Goal: Find specific page/section: Find specific page/section

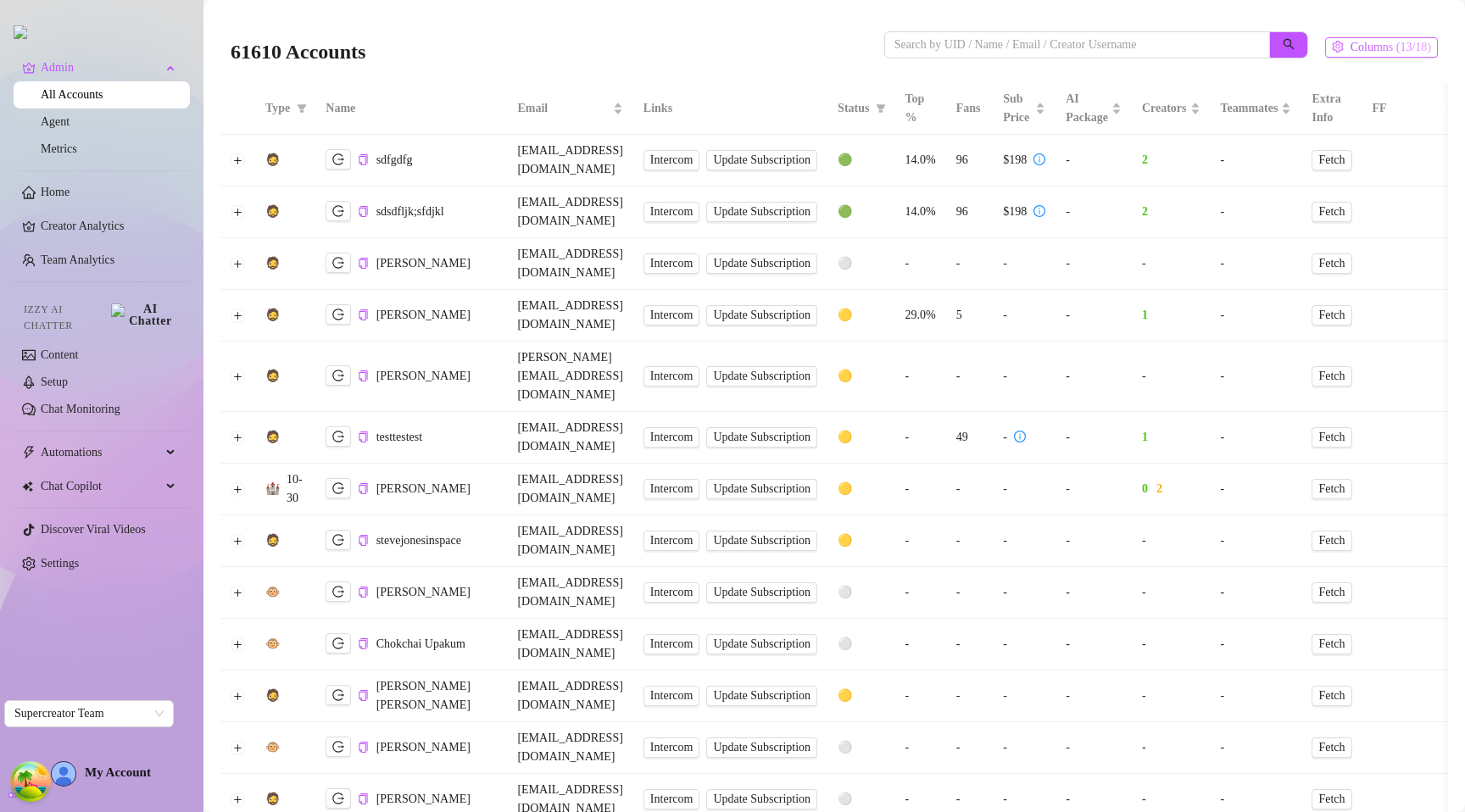
click at [1375, 52] on span "Columns (13/18)" at bounding box center [1390, 47] width 80 height 14
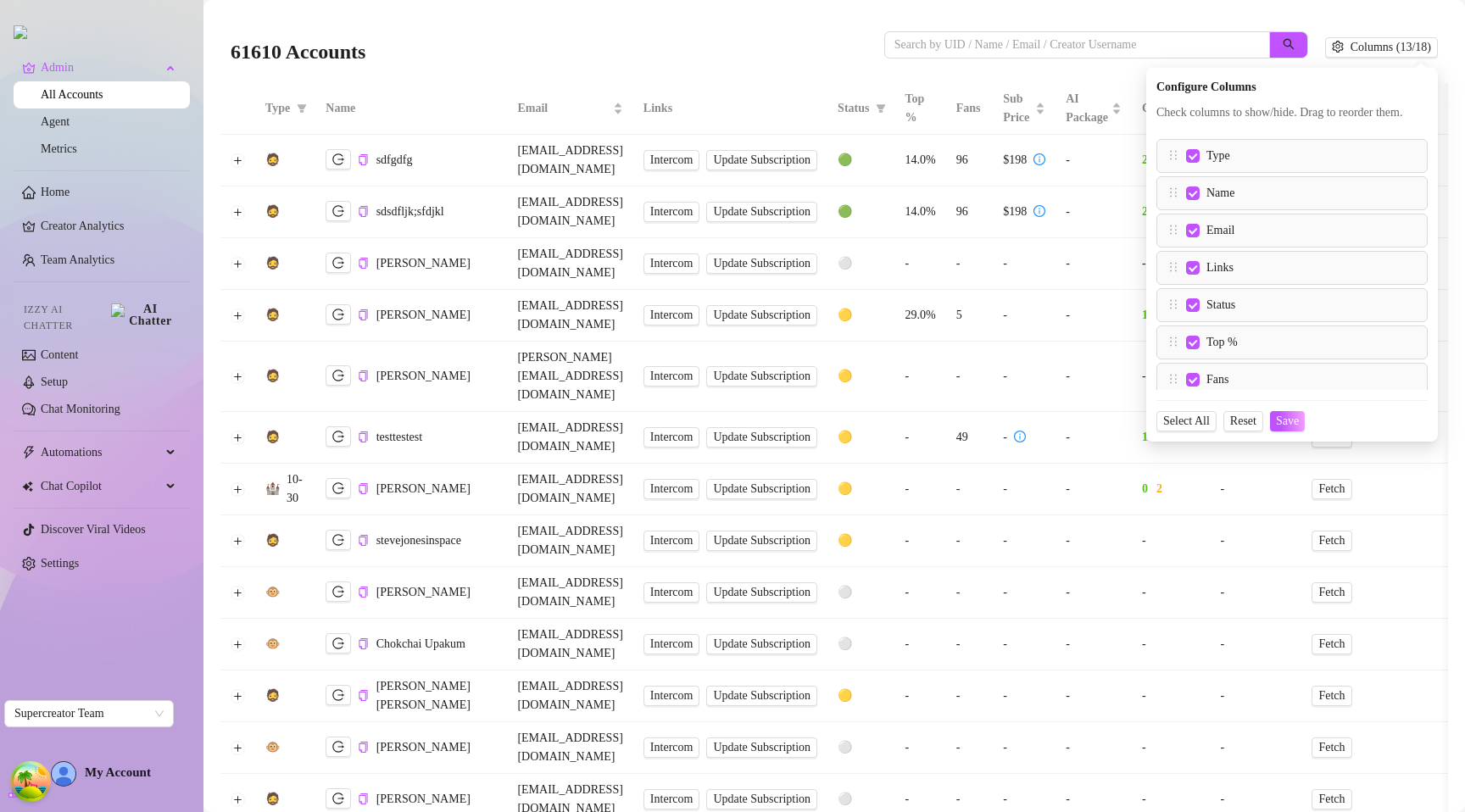
click at [1296, 22] on div "61610 Accounts" at bounding box center [777, 47] width 1094 height 58
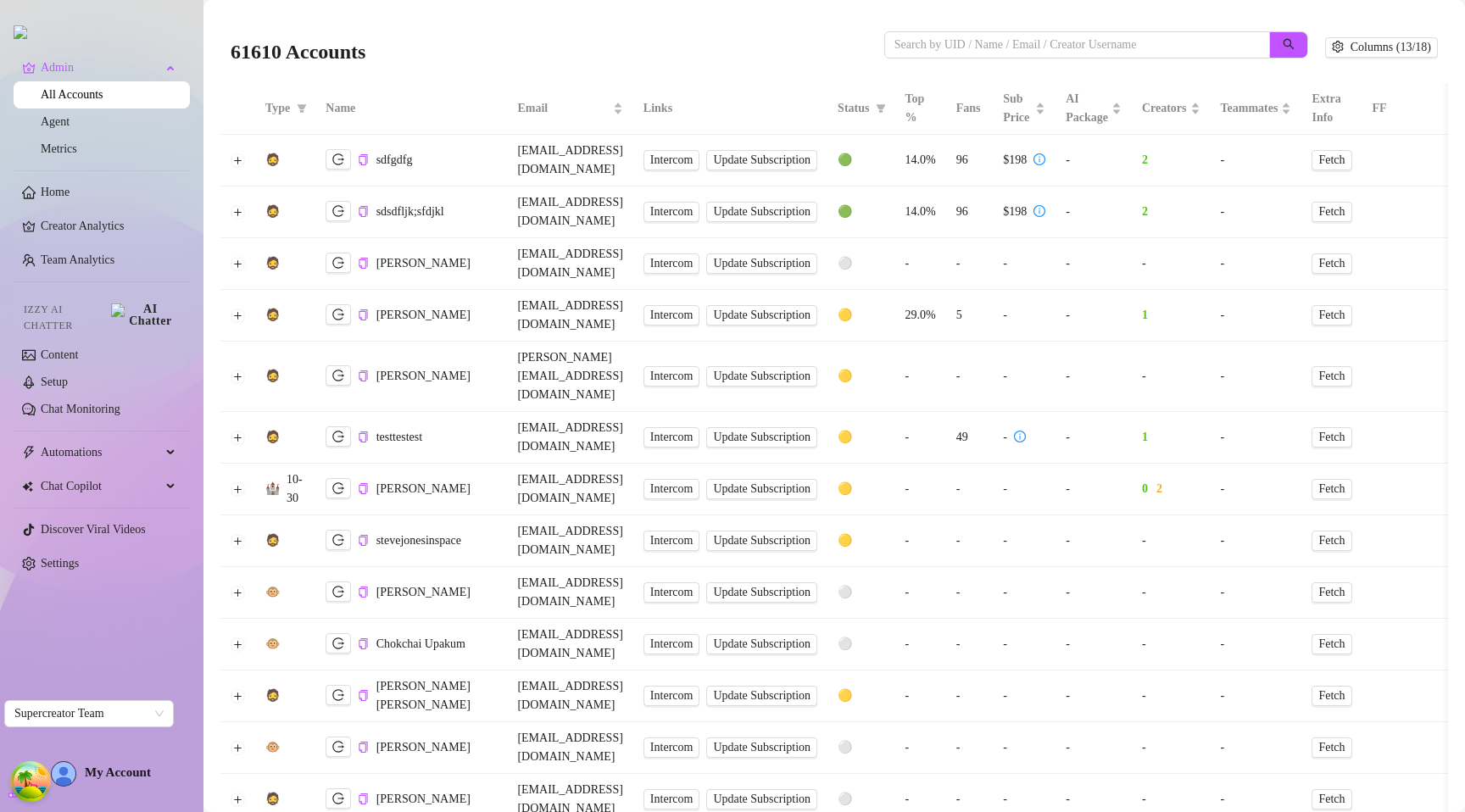
scroll to position [0, 166]
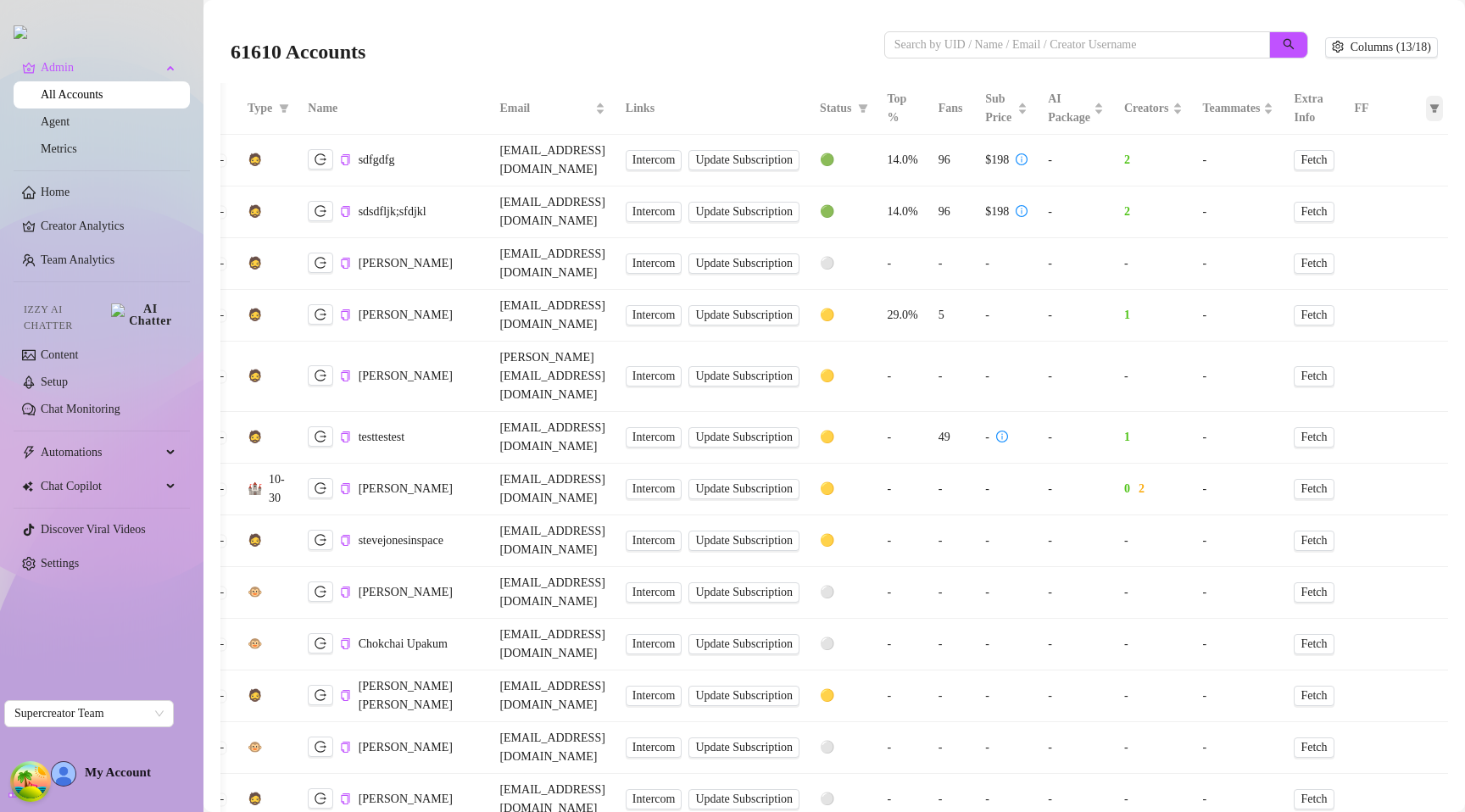
click at [1429, 103] on icon "filter" at bounding box center [1434, 109] width 10 height 10
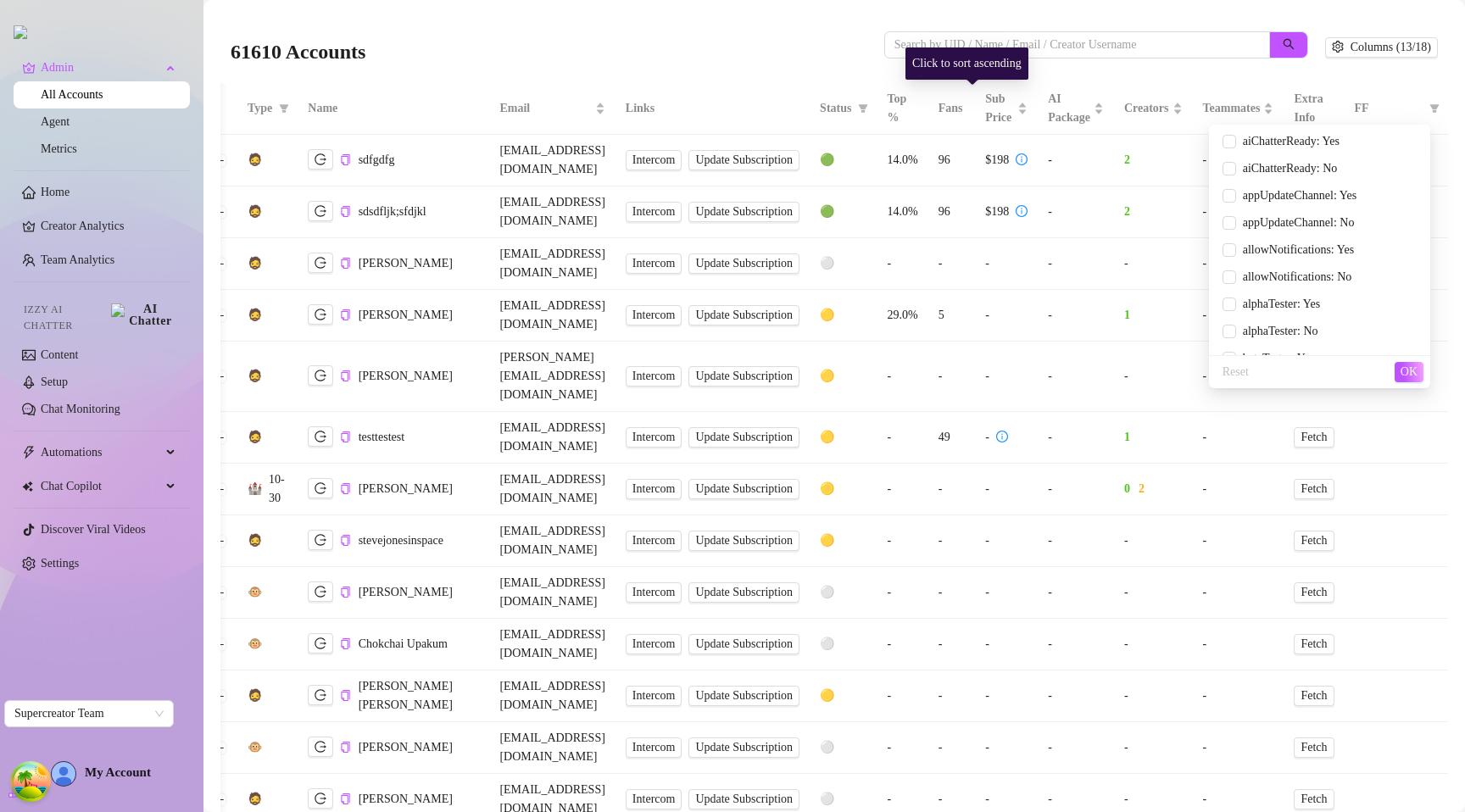
click at [797, 54] on div "61610 Accounts" at bounding box center [557, 47] width 654 height 58
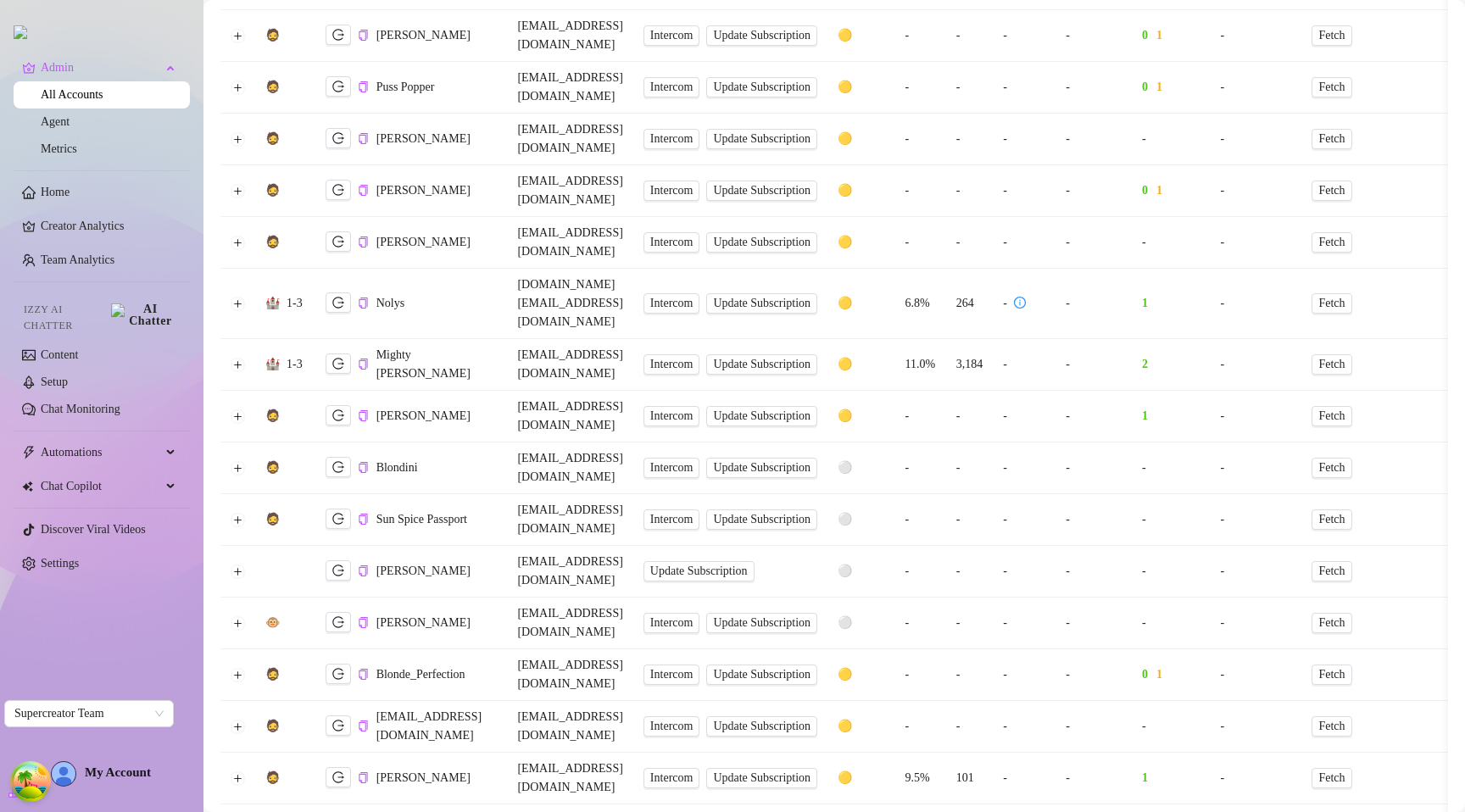
scroll to position [3109, 0]
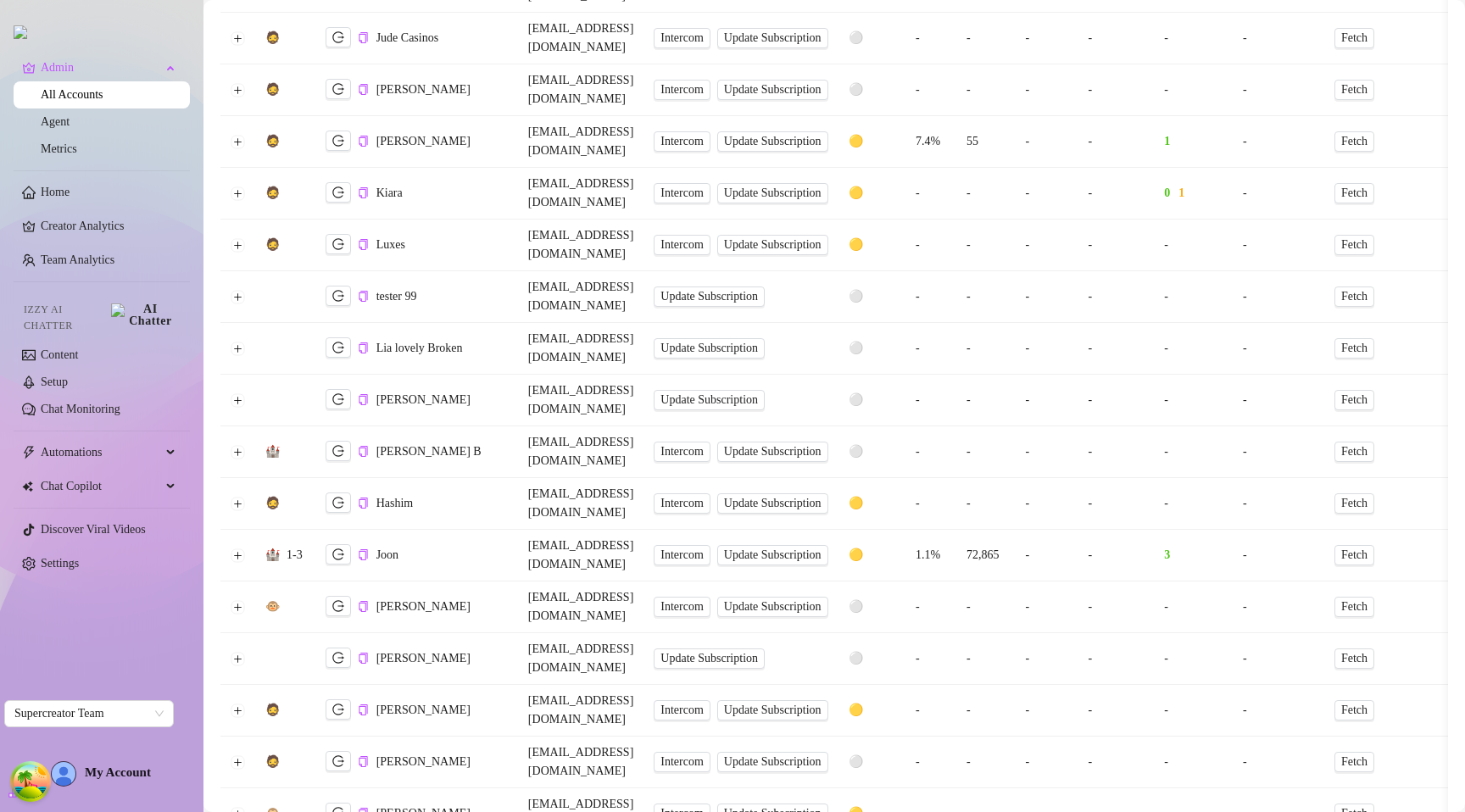
scroll to position [797, 0]
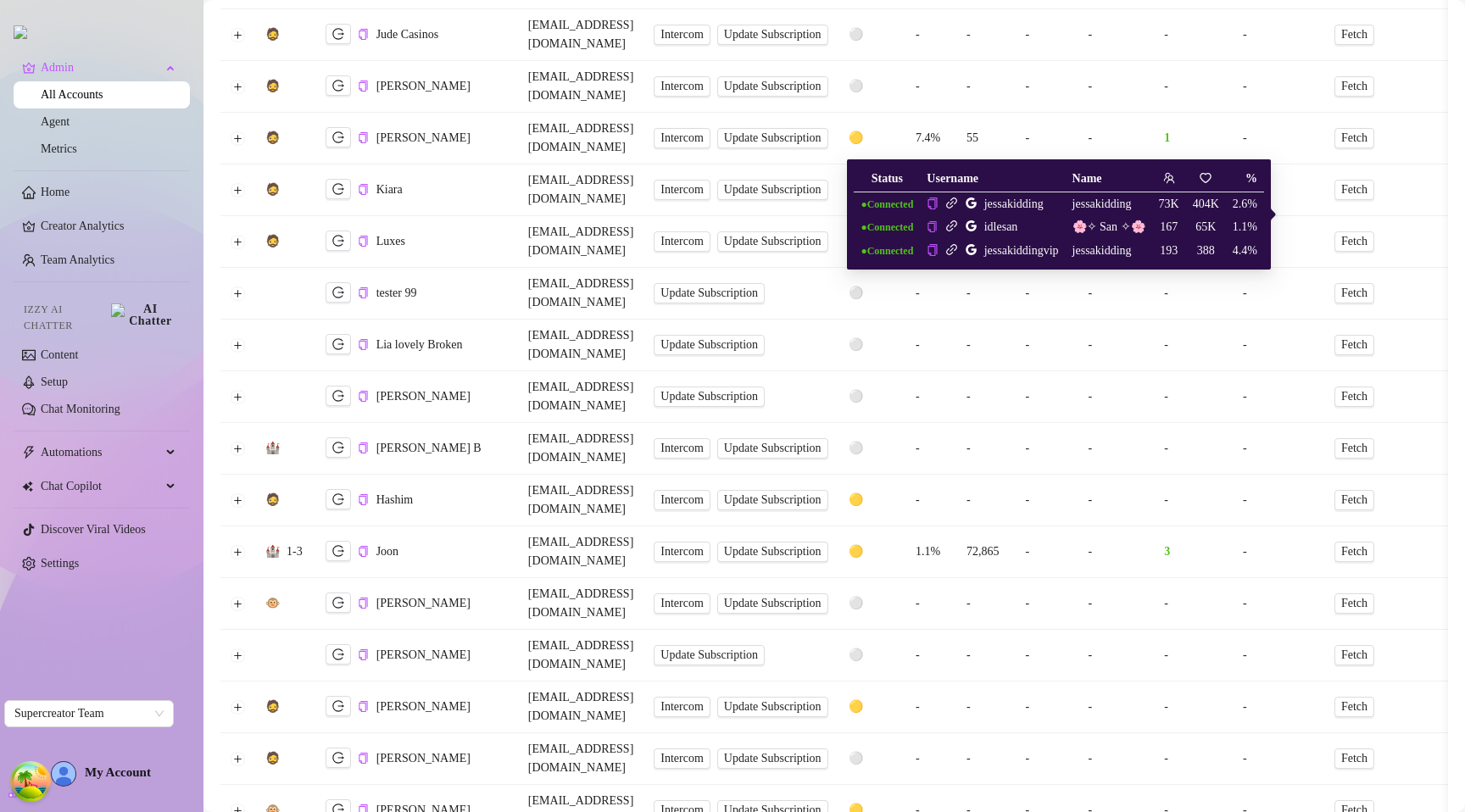
click at [948, 201] on icon "link" at bounding box center [951, 203] width 13 height 13
click at [948, 247] on icon "link" at bounding box center [951, 249] width 13 height 13
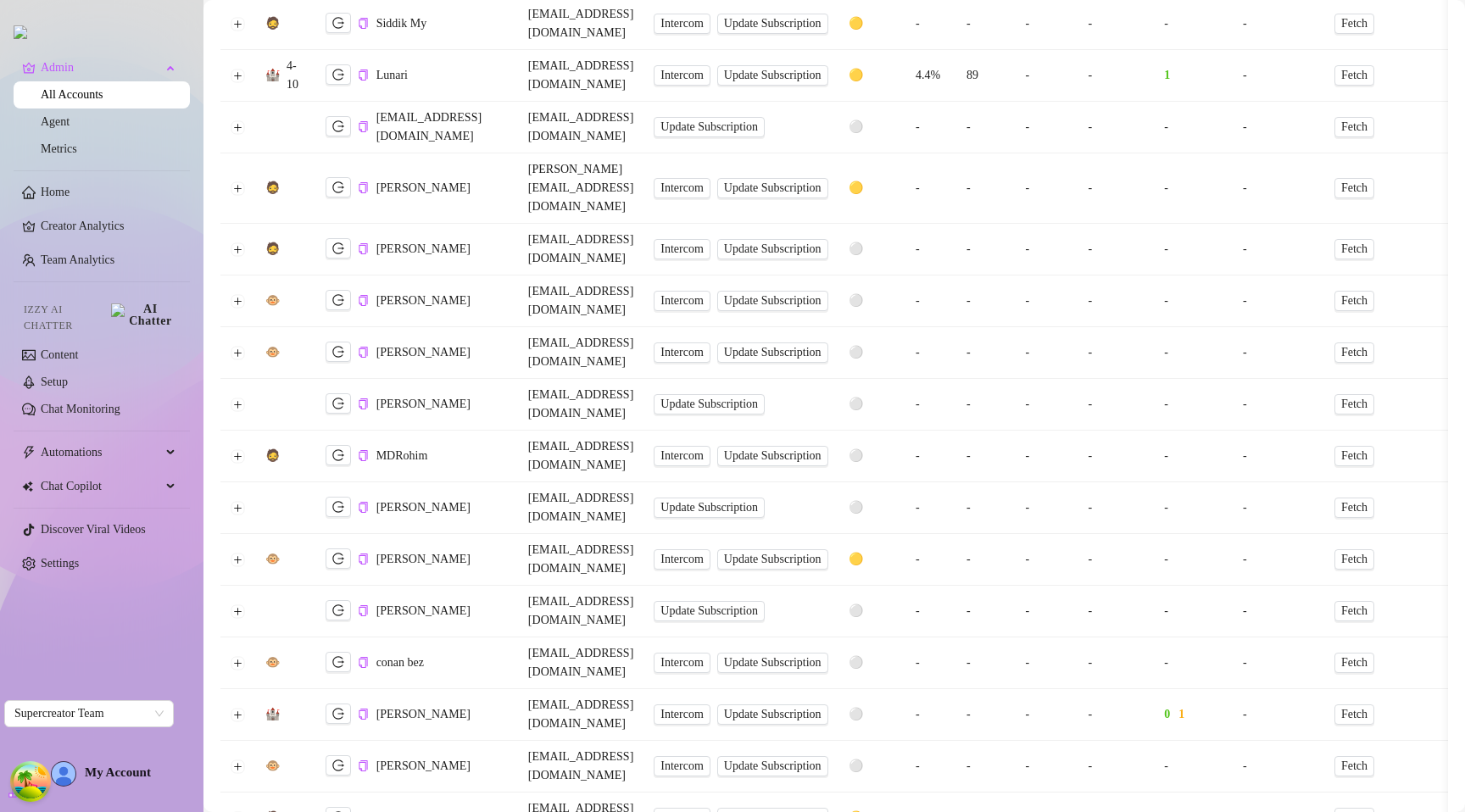
scroll to position [2267, 0]
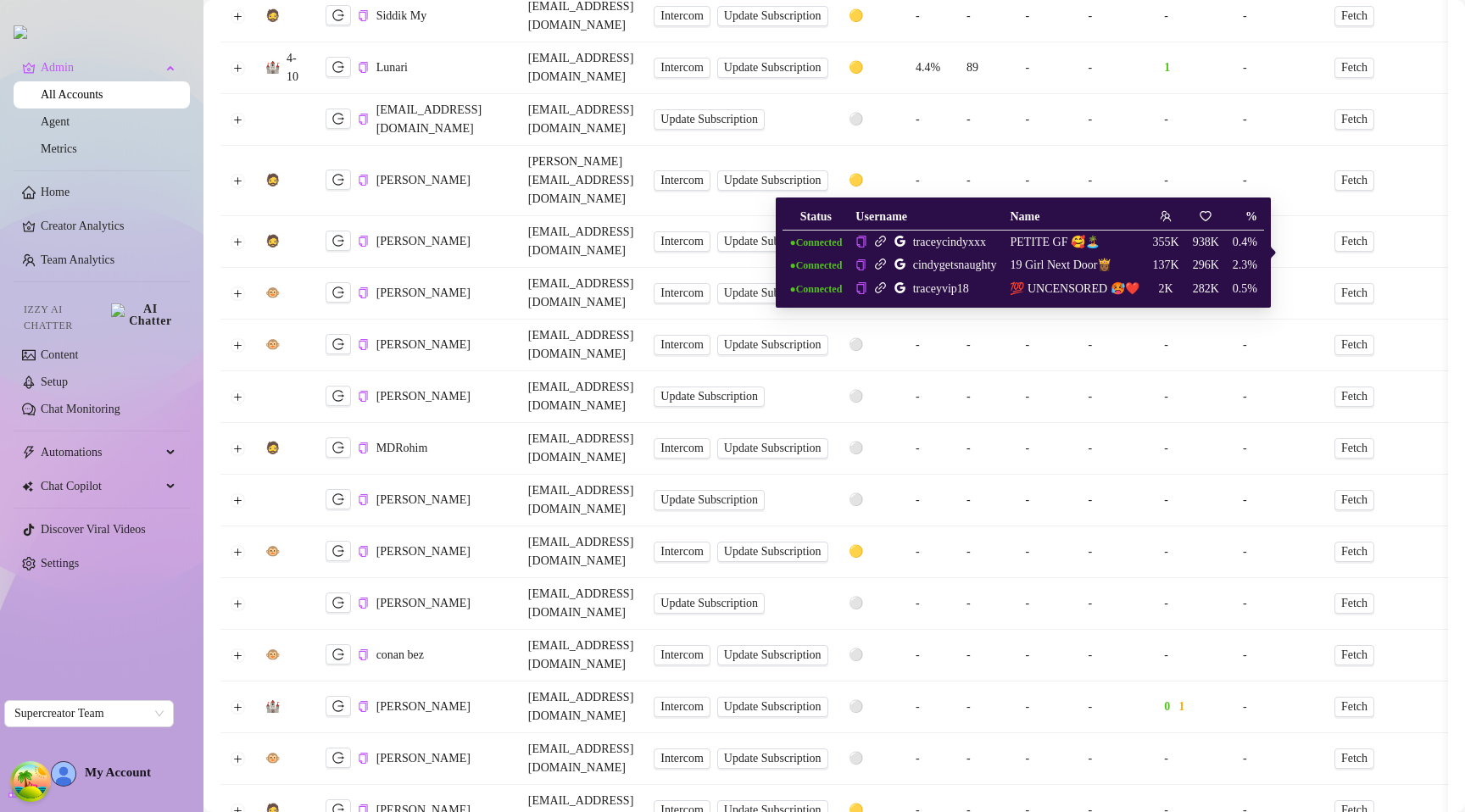
click at [880, 244] on icon "link" at bounding box center [880, 240] width 11 height 11
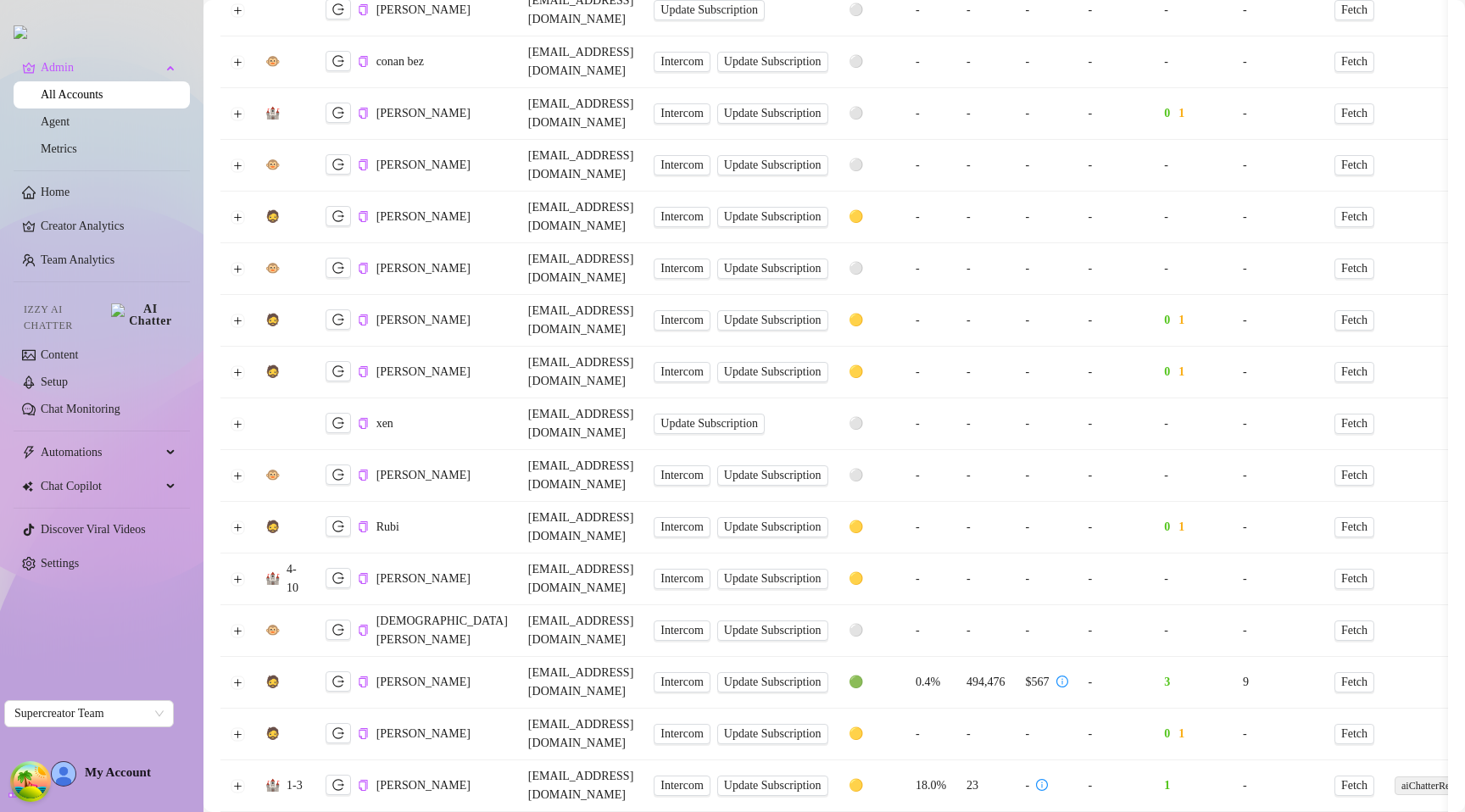
scroll to position [3109, 0]
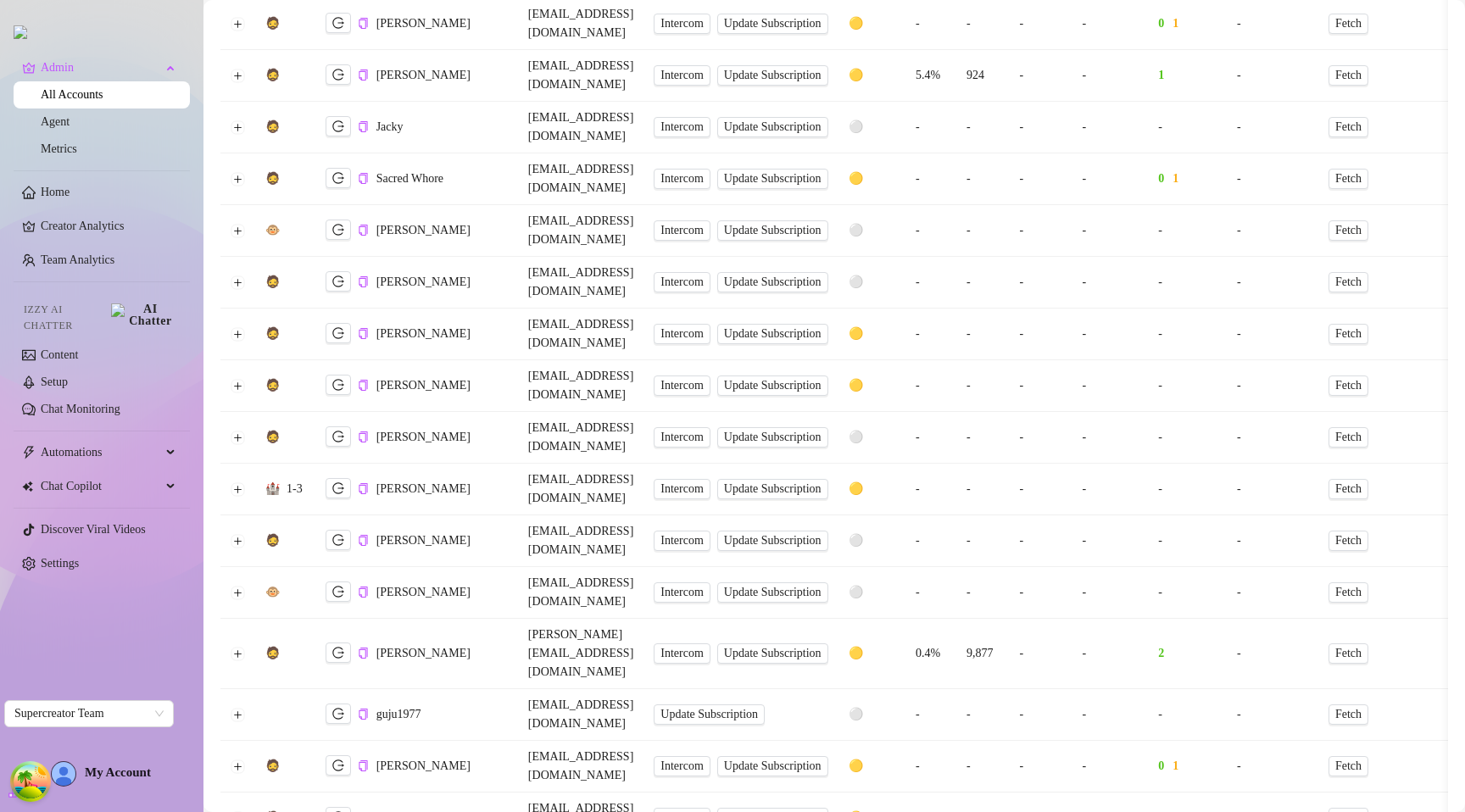
scroll to position [1390, 0]
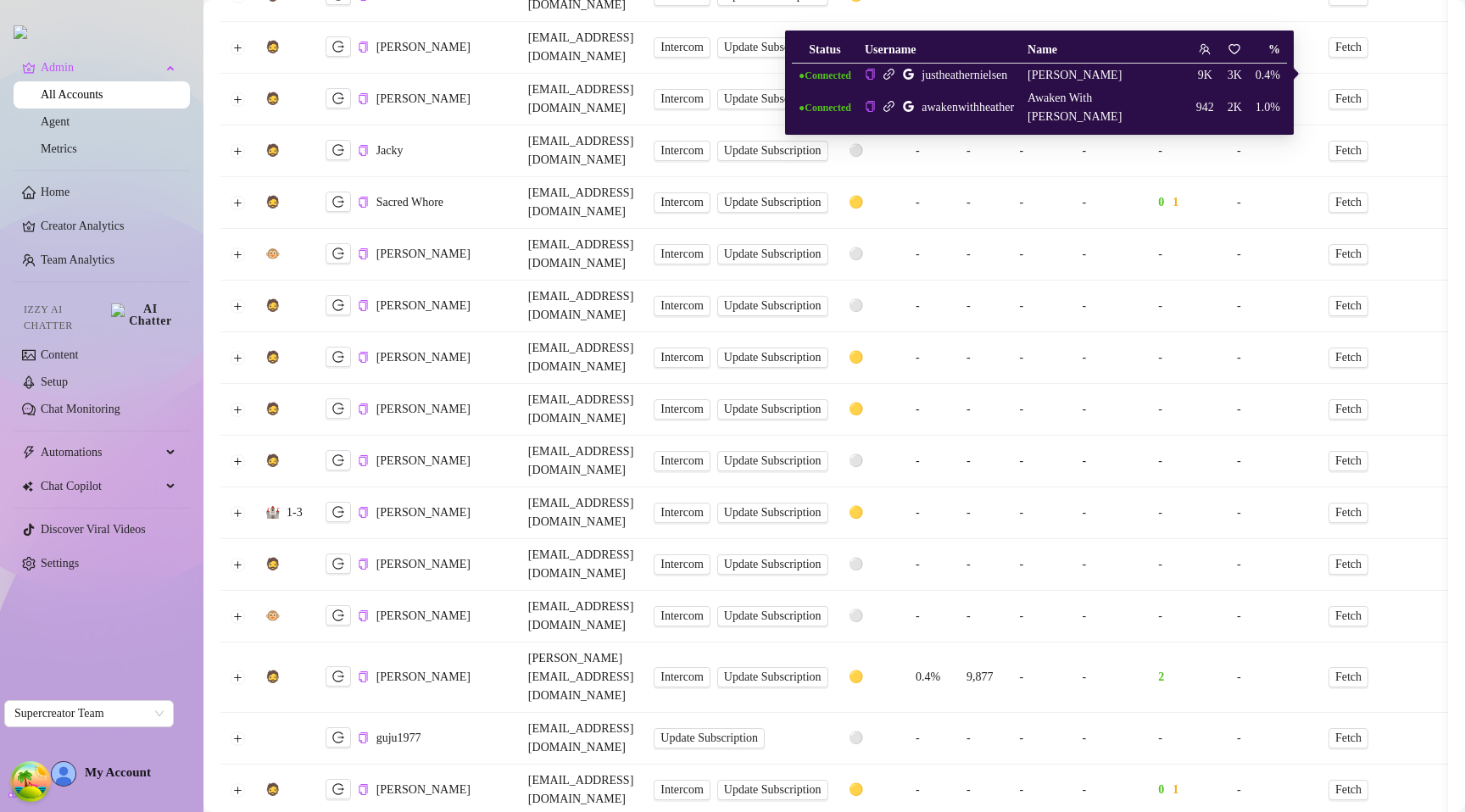
click at [895, 77] on icon "link" at bounding box center [888, 74] width 13 height 13
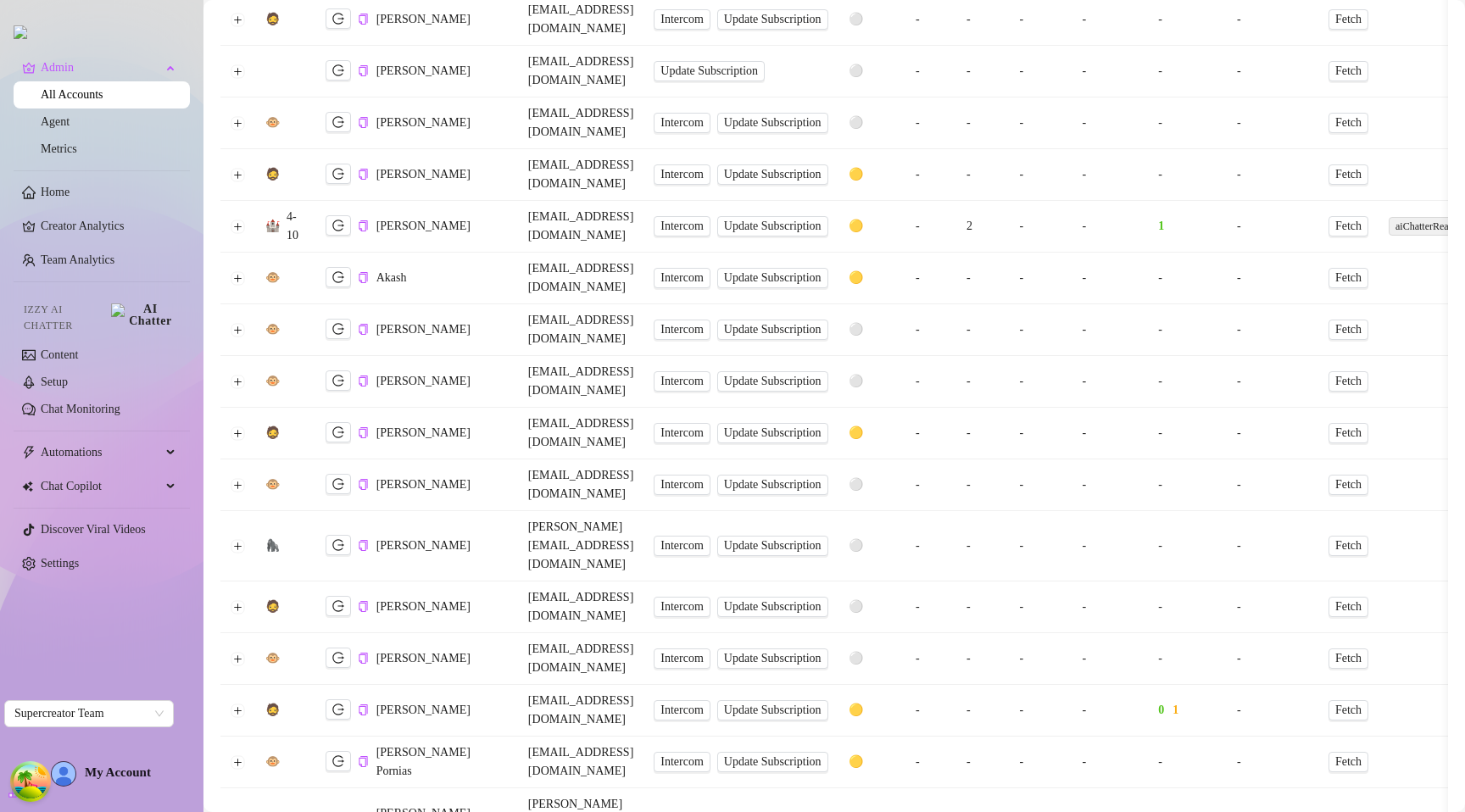
scroll to position [0, 0]
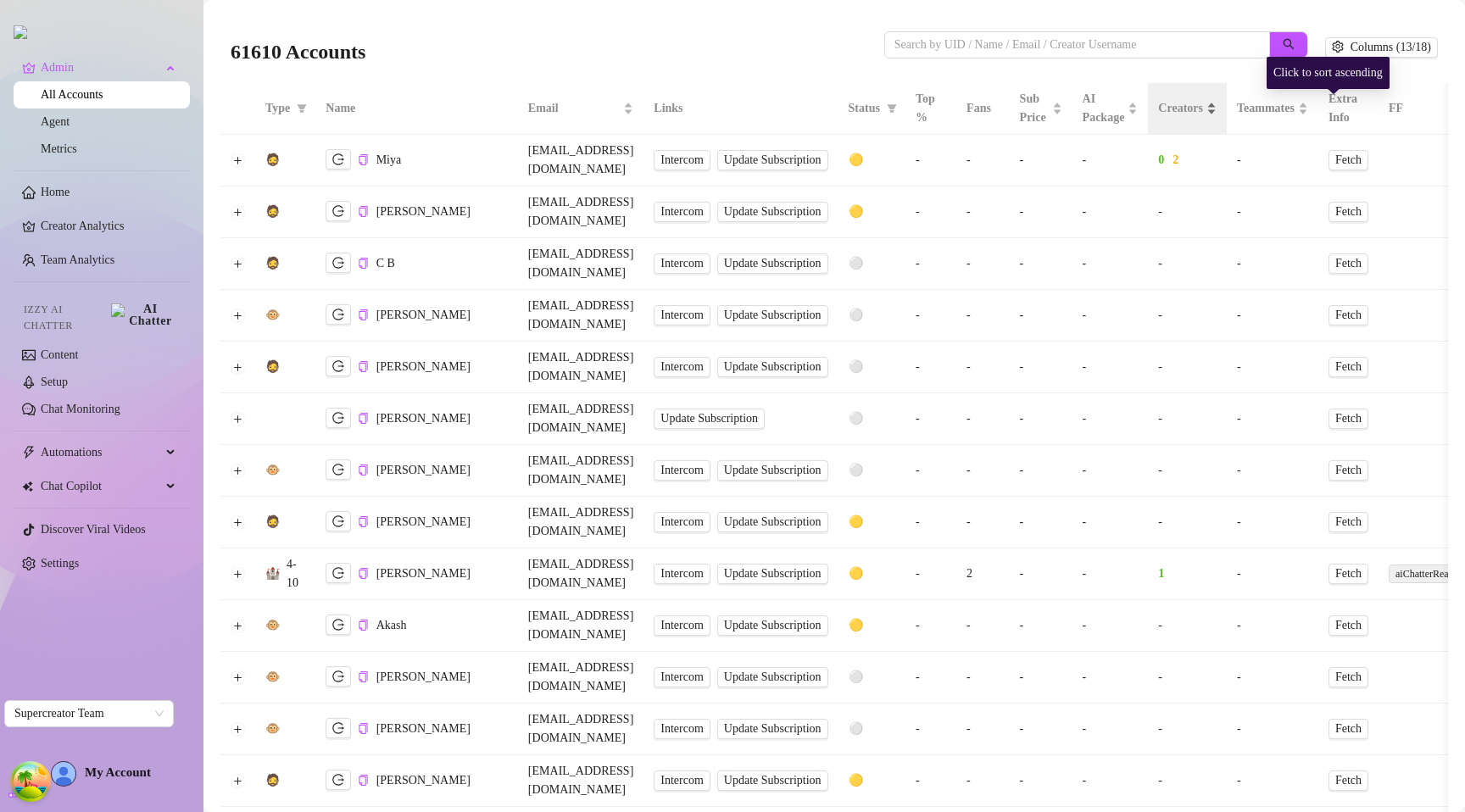
click at [1217, 114] on div "Creators" at bounding box center [1187, 109] width 59 height 19
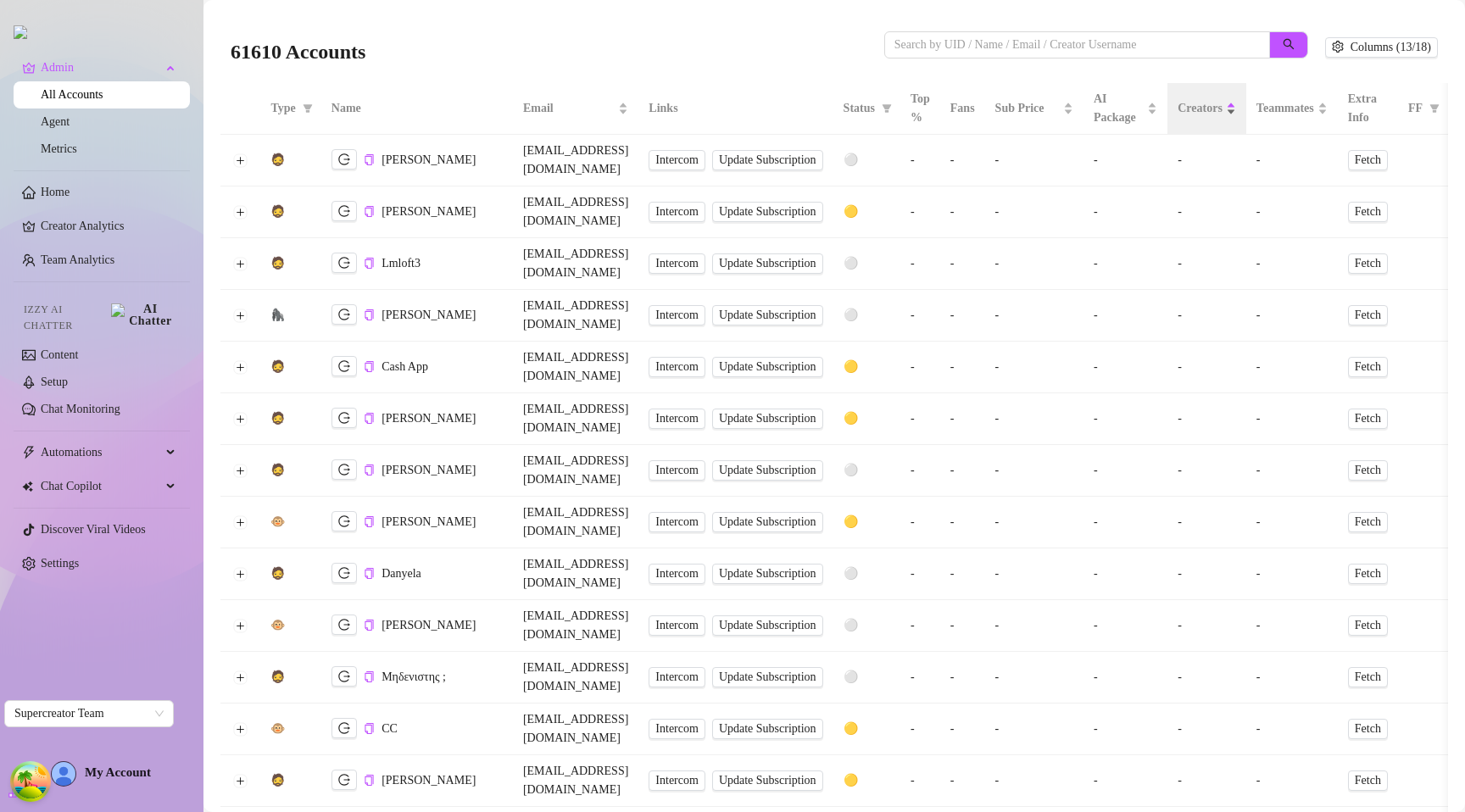
click at [1236, 111] on div "Creators" at bounding box center [1206, 109] width 59 height 19
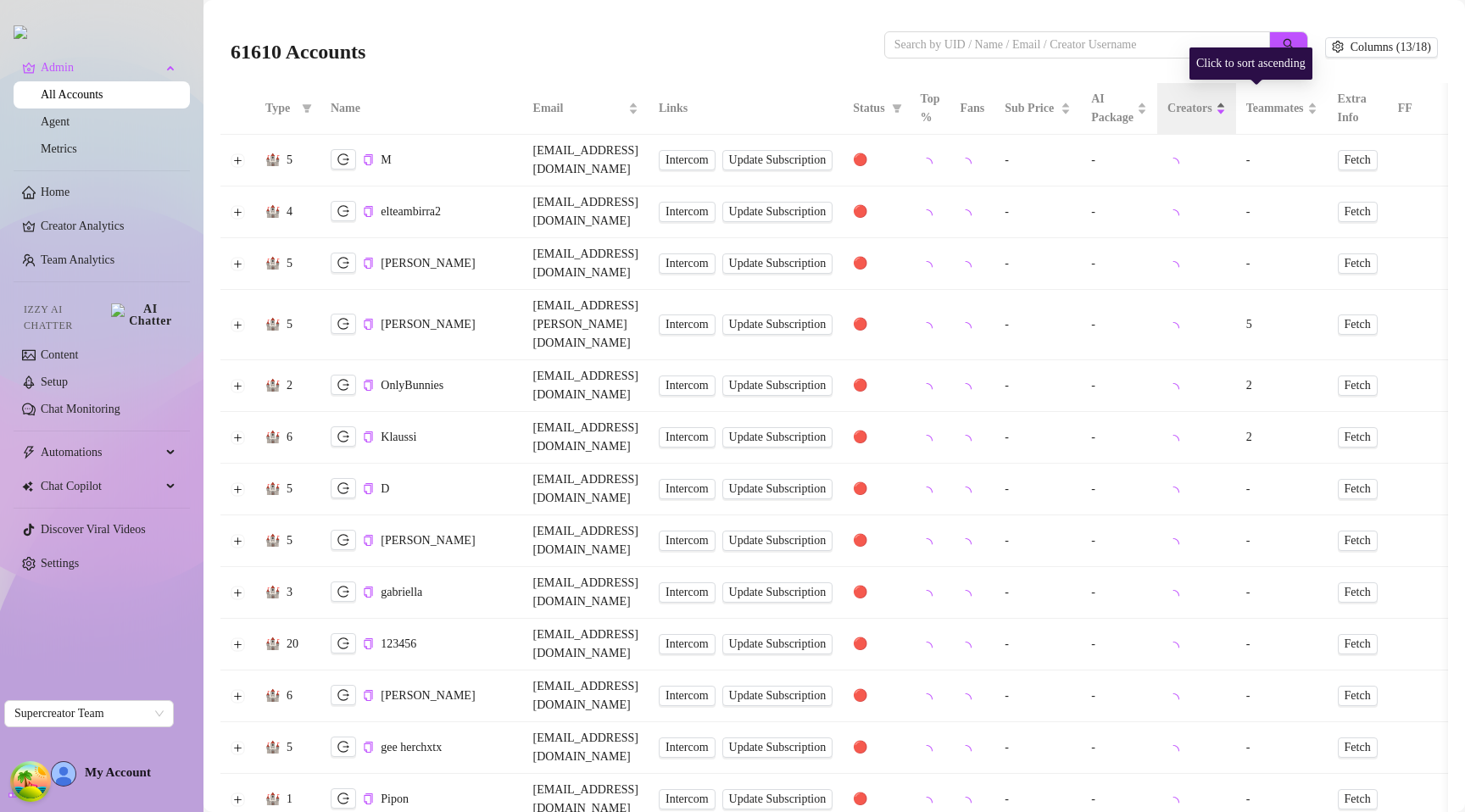
click at [1133, 110] on span "AI Package" at bounding box center [1111, 108] width 42 height 37
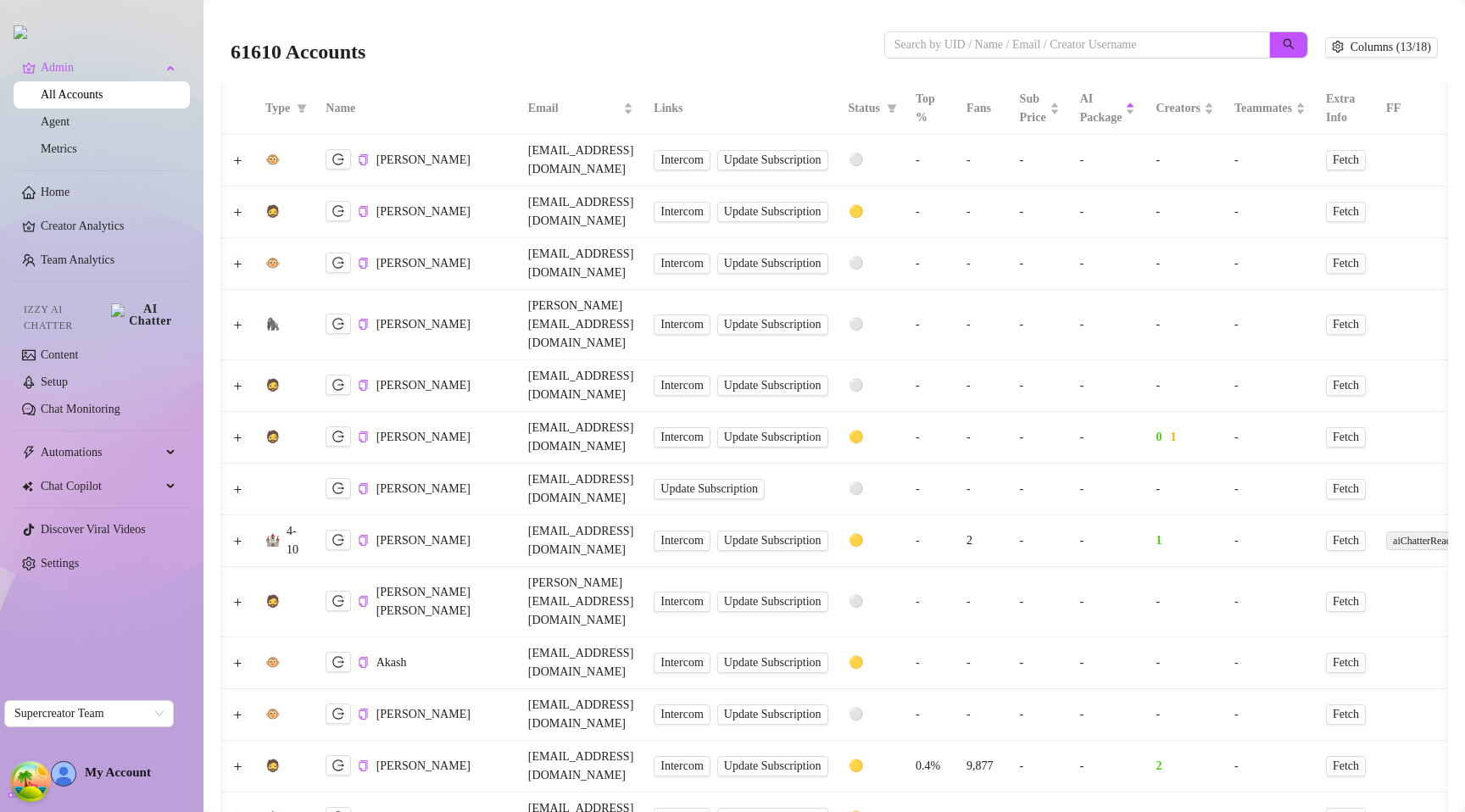
scroll to position [0, 205]
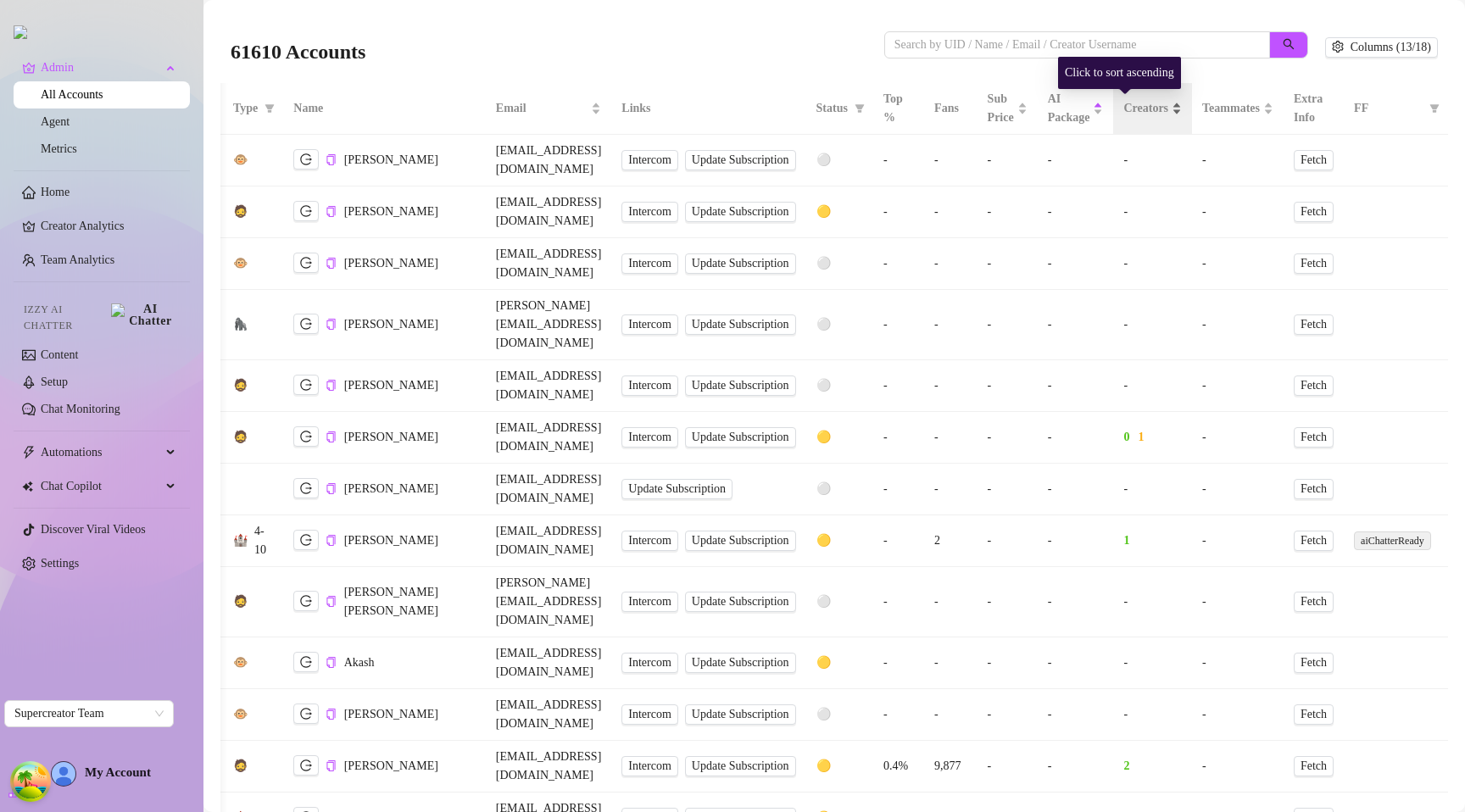
click at [1133, 118] on div "Creators" at bounding box center [1152, 109] width 59 height 19
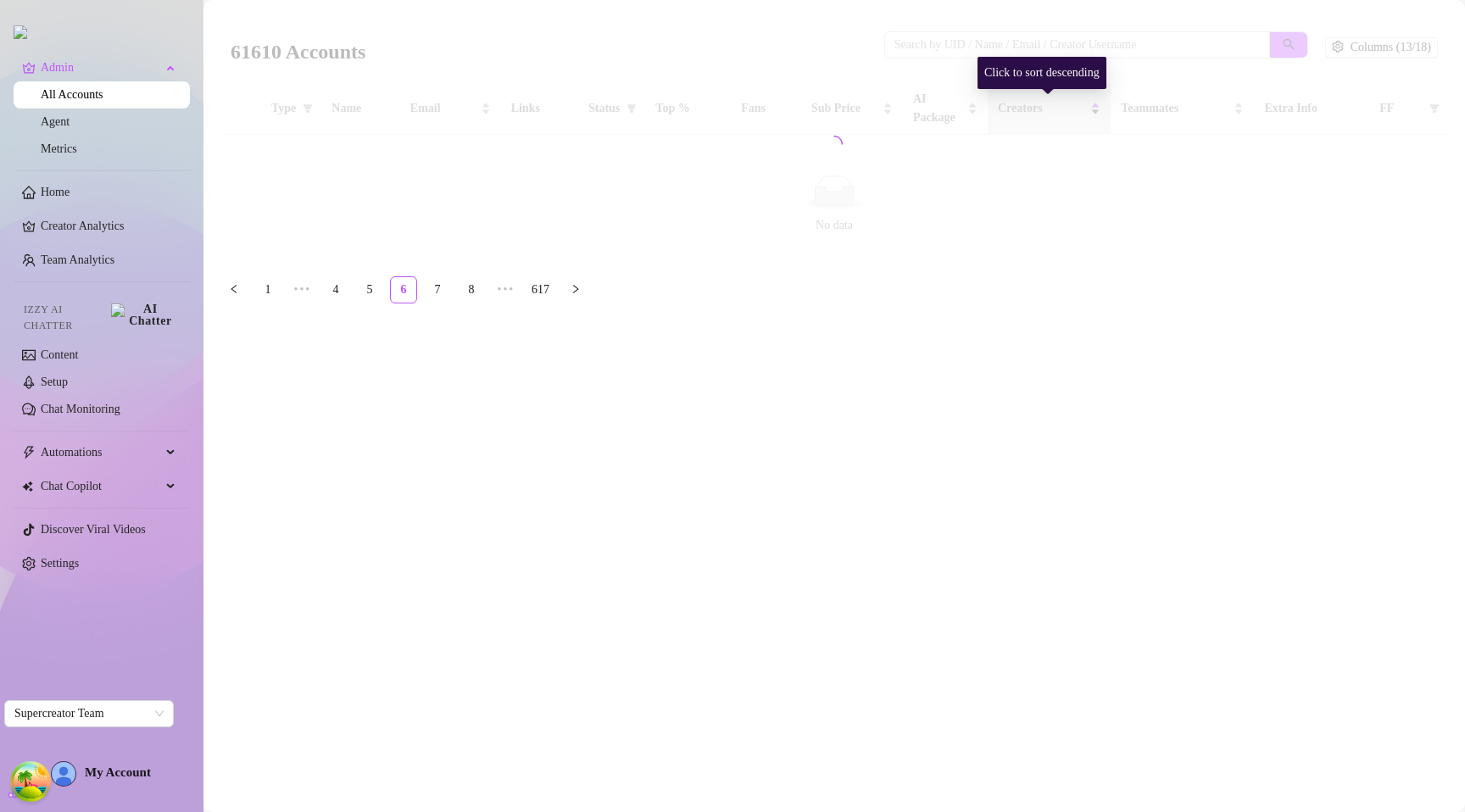
scroll to position [0, 0]
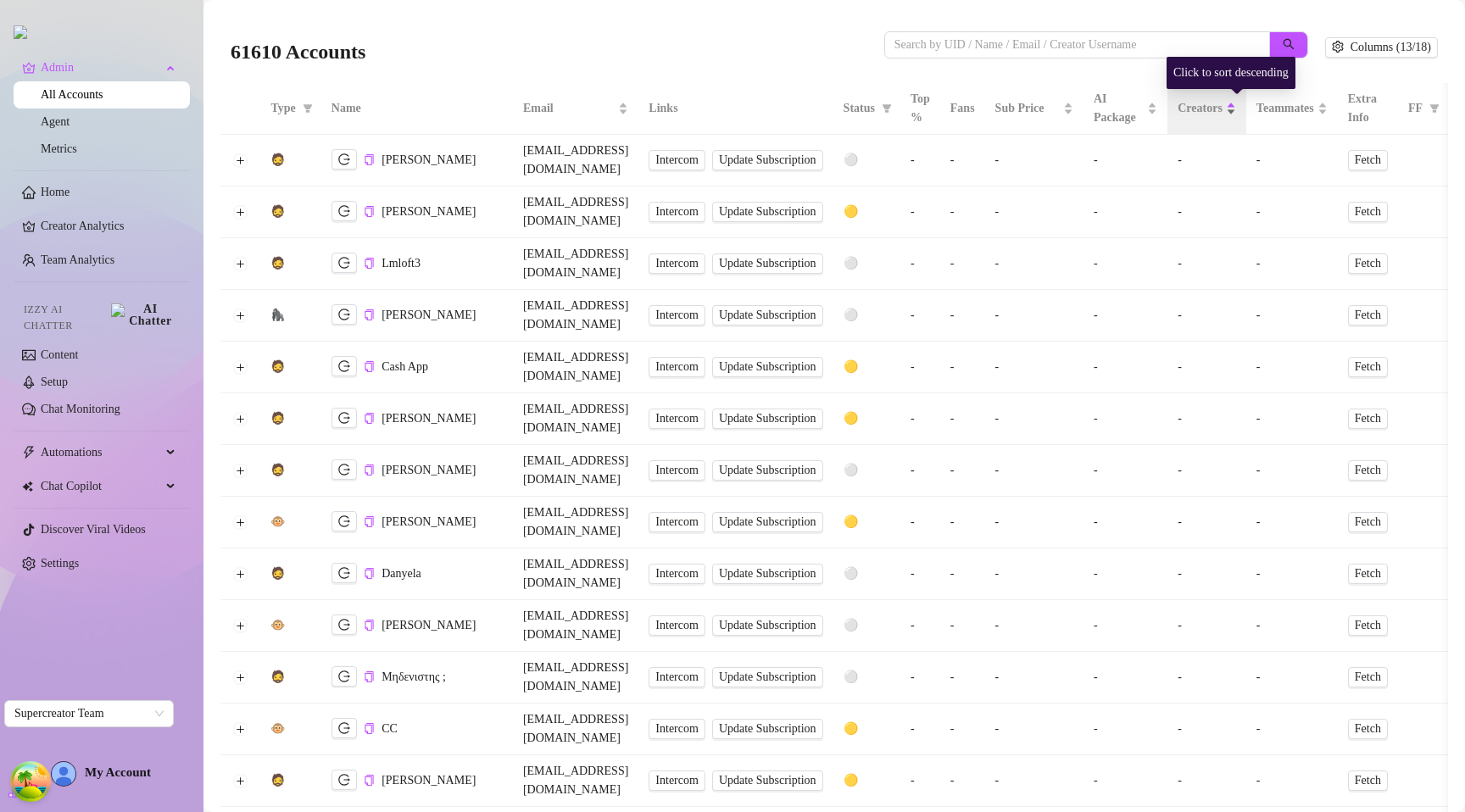
click at [1222, 113] on span "Creators" at bounding box center [1199, 109] width 45 height 19
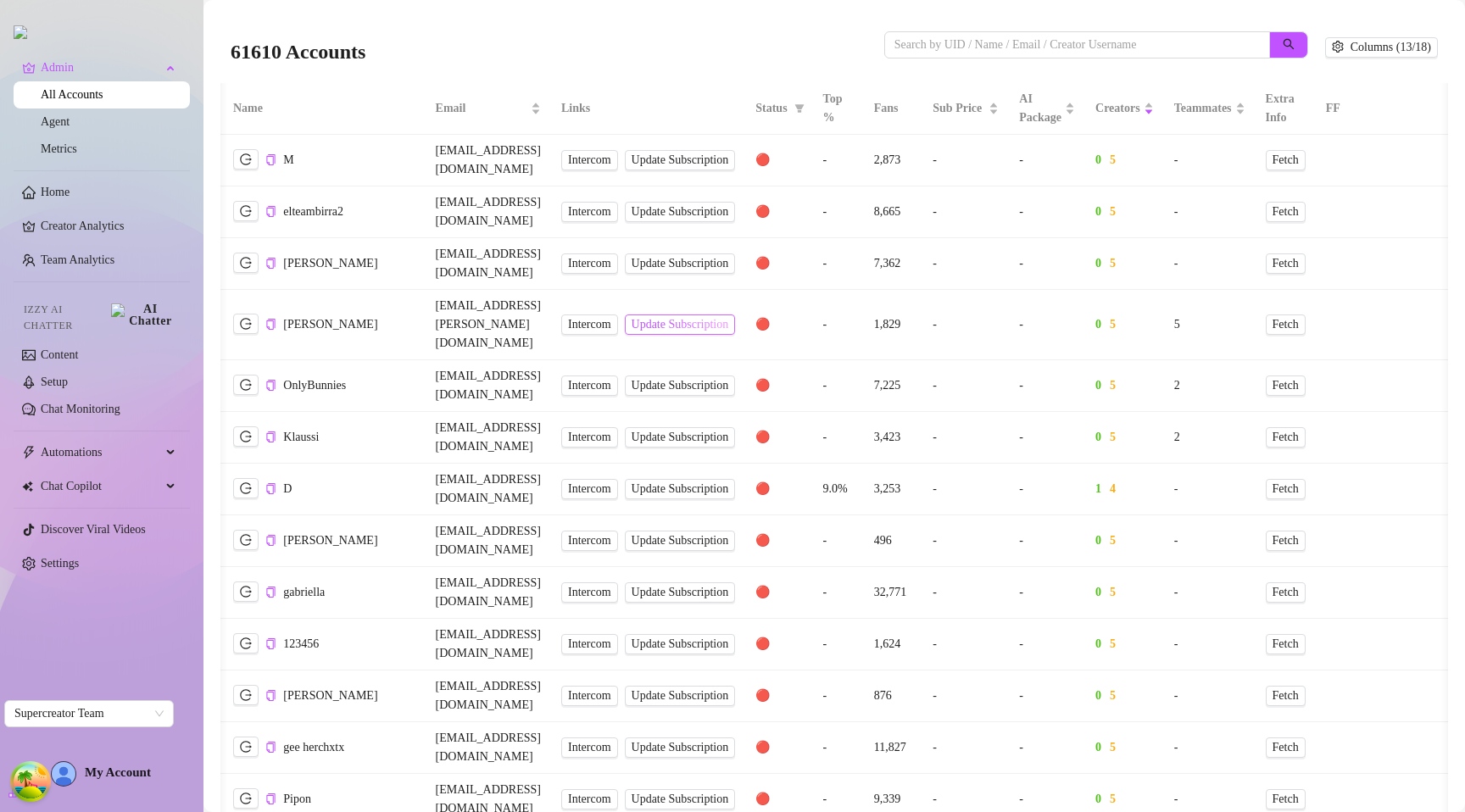
scroll to position [0, 310]
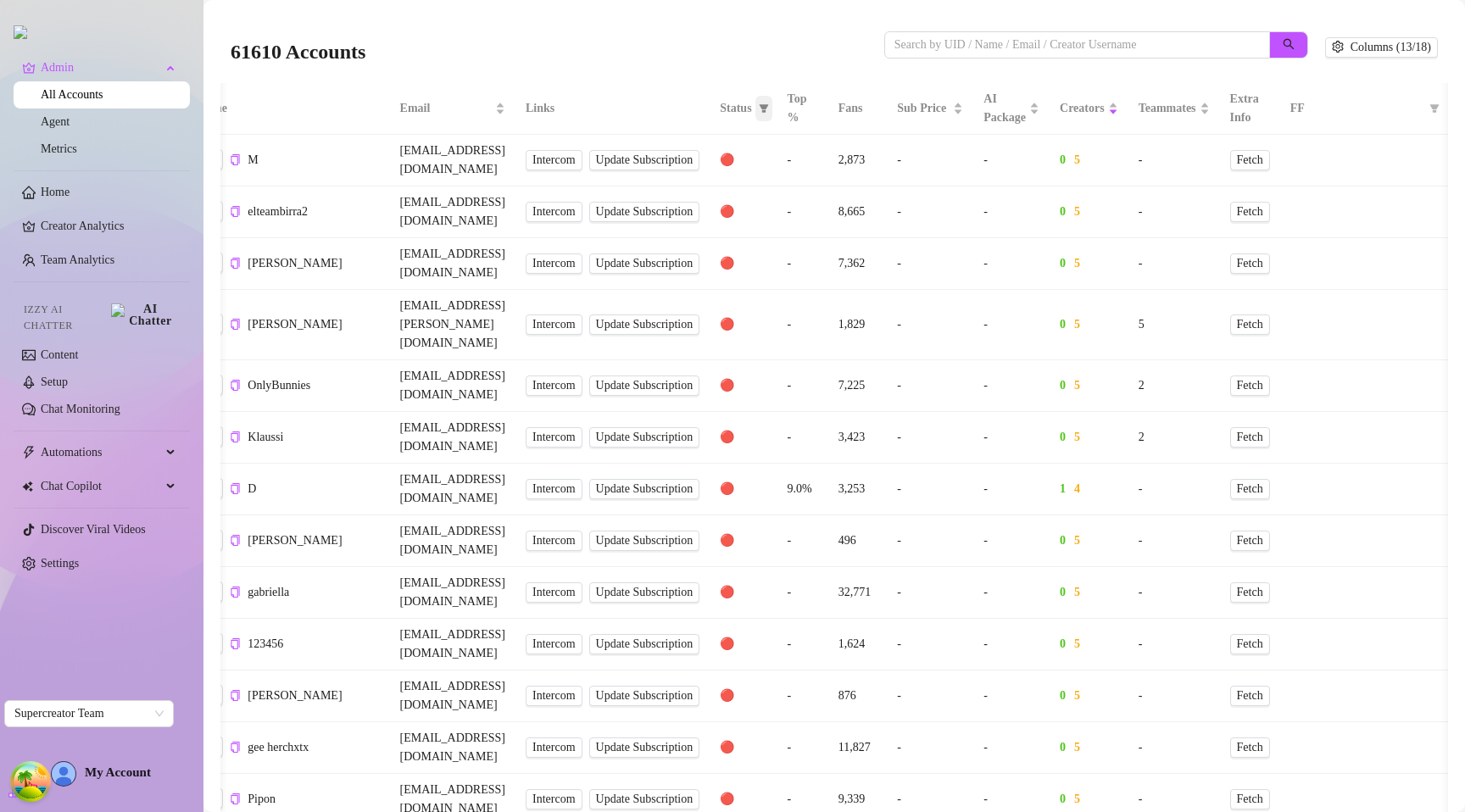
click at [759, 106] on icon "filter" at bounding box center [763, 109] width 9 height 9
click at [661, 190] on span "🟢 Active" at bounding box center [657, 195] width 55 height 13
checkbox input "true"
click at [704, 284] on span "OK" at bounding box center [703, 284] width 17 height 14
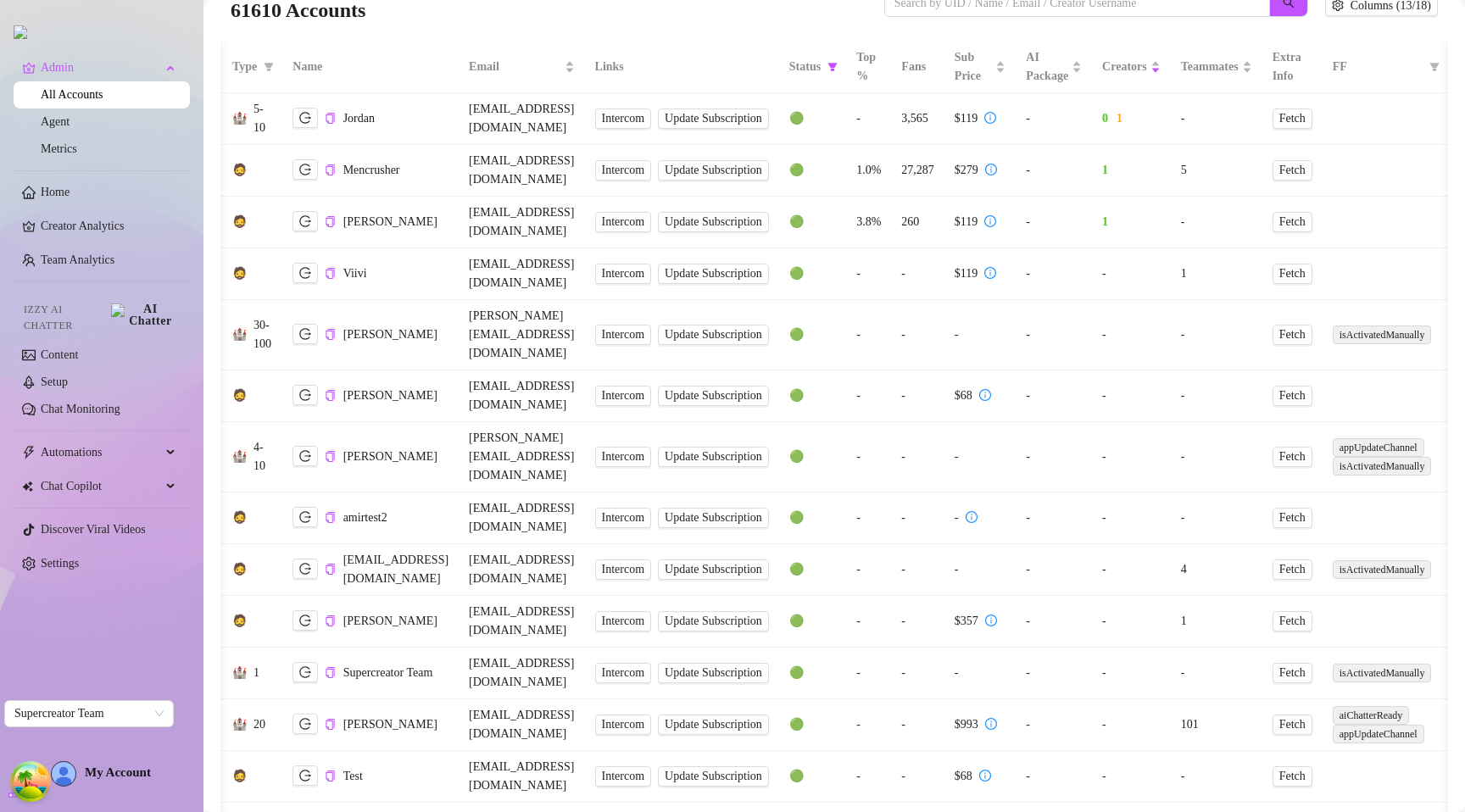
scroll to position [101, 0]
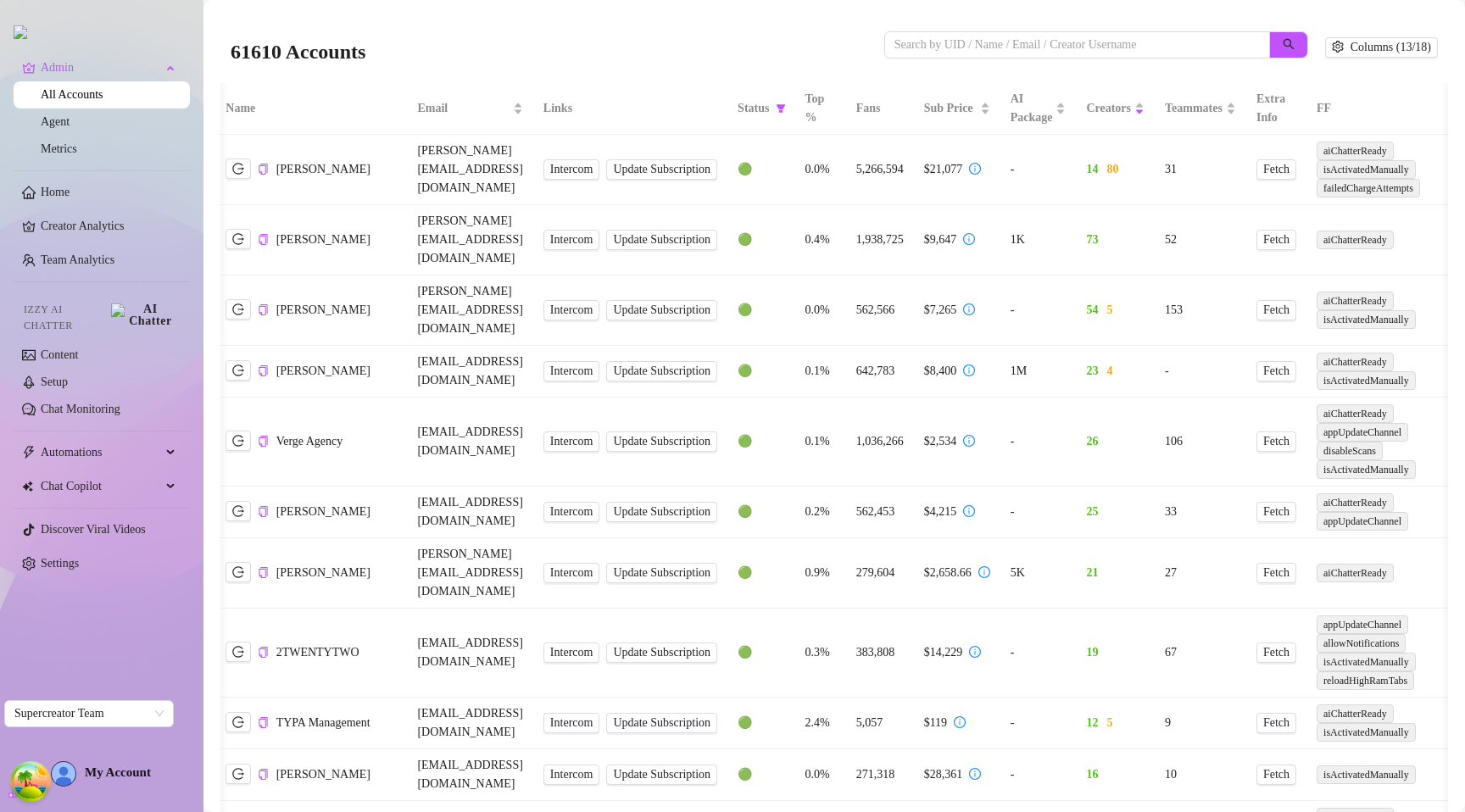
scroll to position [0, 0]
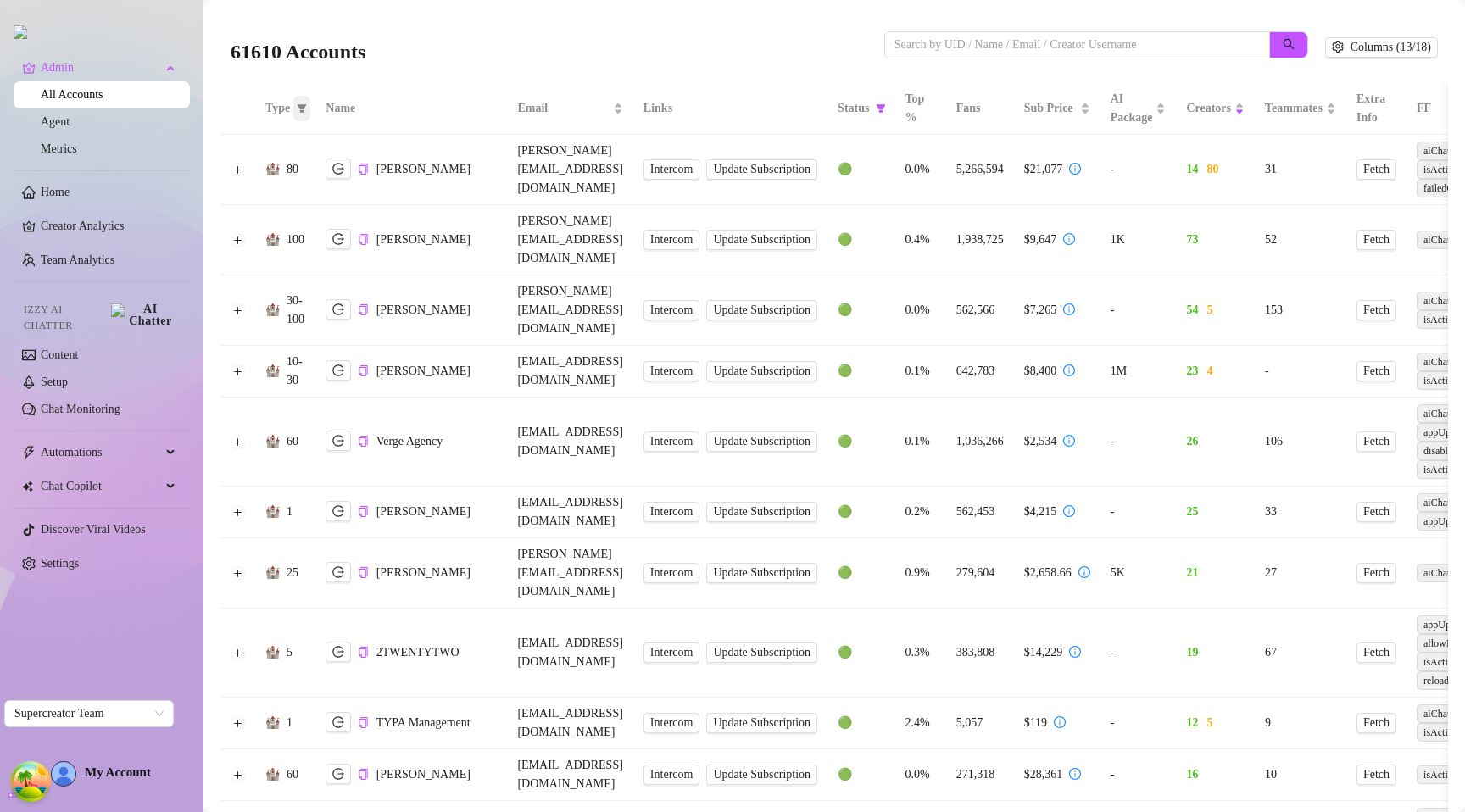
click at [305, 107] on icon "filter" at bounding box center [302, 109] width 9 height 9
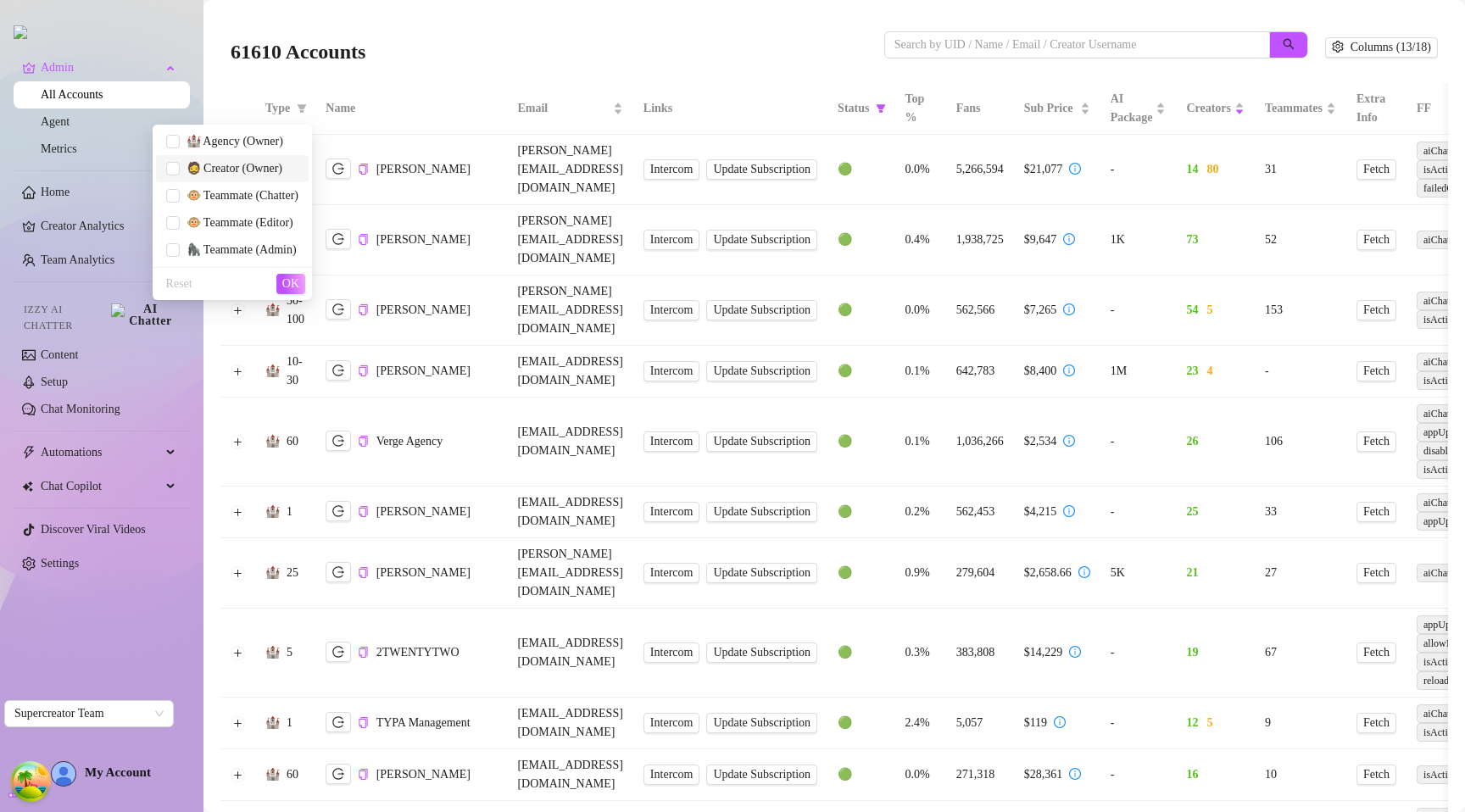
click at [252, 174] on span "🧔 Creator (Owner)" at bounding box center [230, 168] width 103 height 13
checkbox input "true"
drag, startPoint x: 291, startPoint y: 282, endPoint x: 429, endPoint y: 270, distance: 138.5
click at [291, 282] on span "OK" at bounding box center [291, 284] width 17 height 14
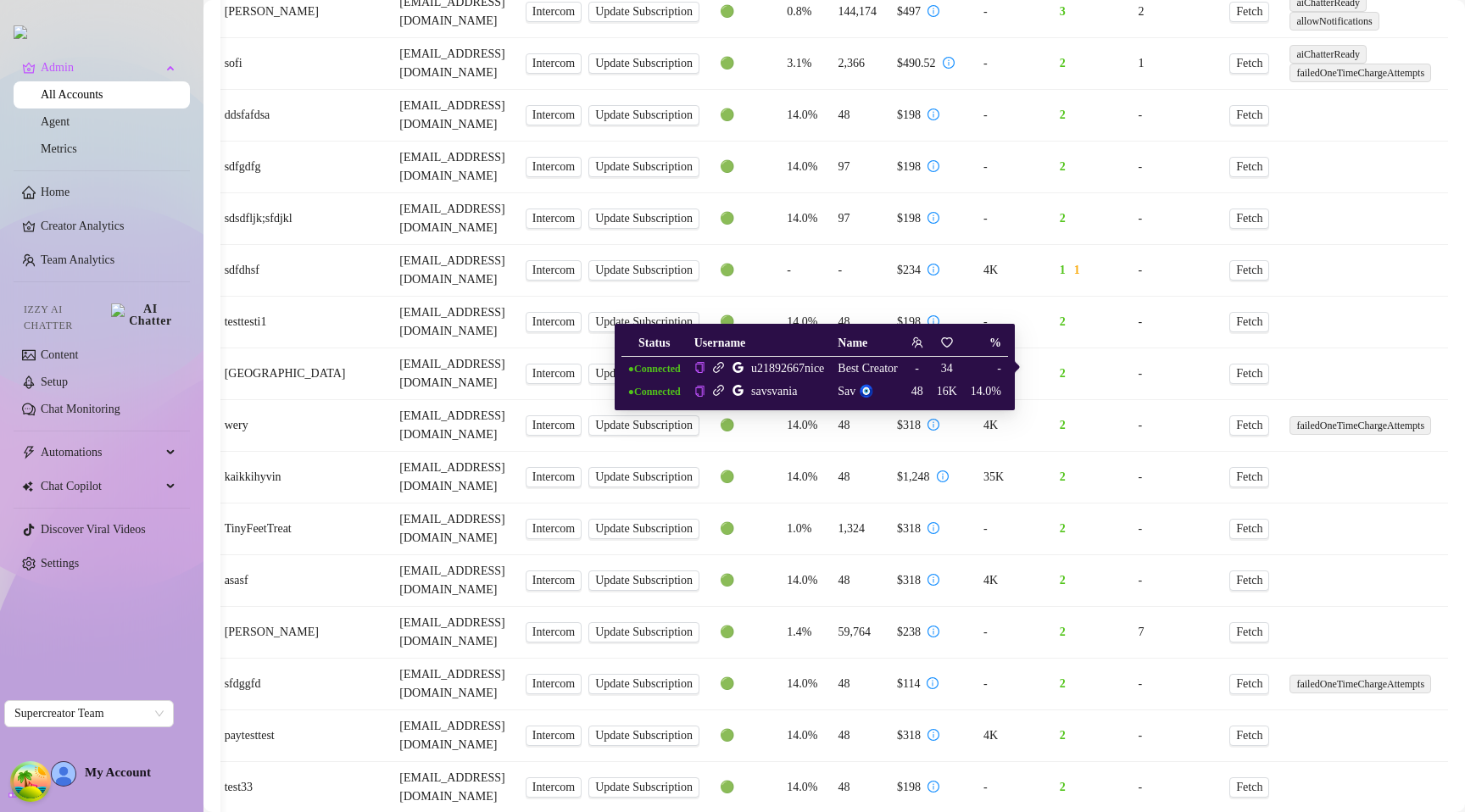
scroll to position [1257, 0]
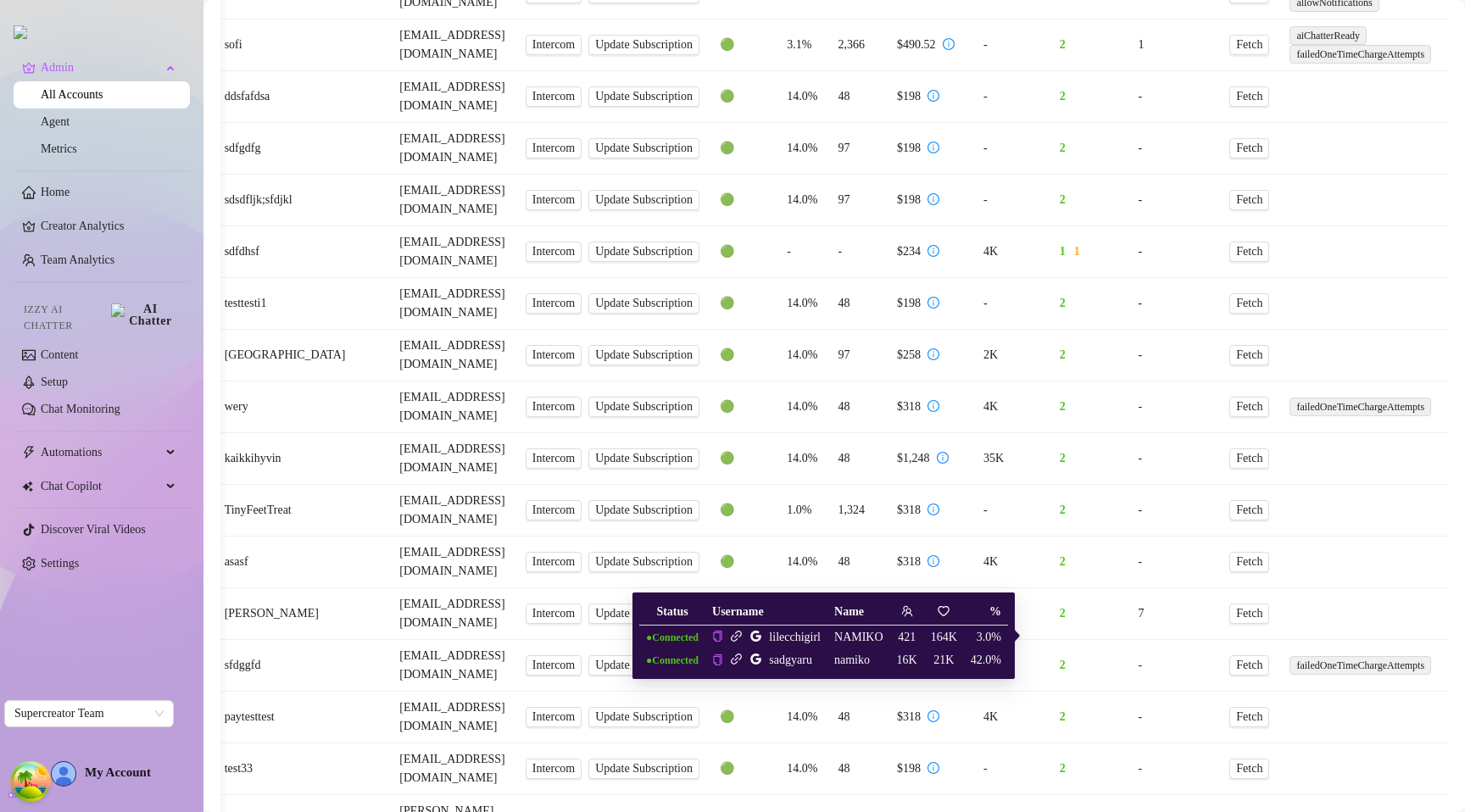
click at [736, 660] on icon "link" at bounding box center [736, 659] width 11 height 11
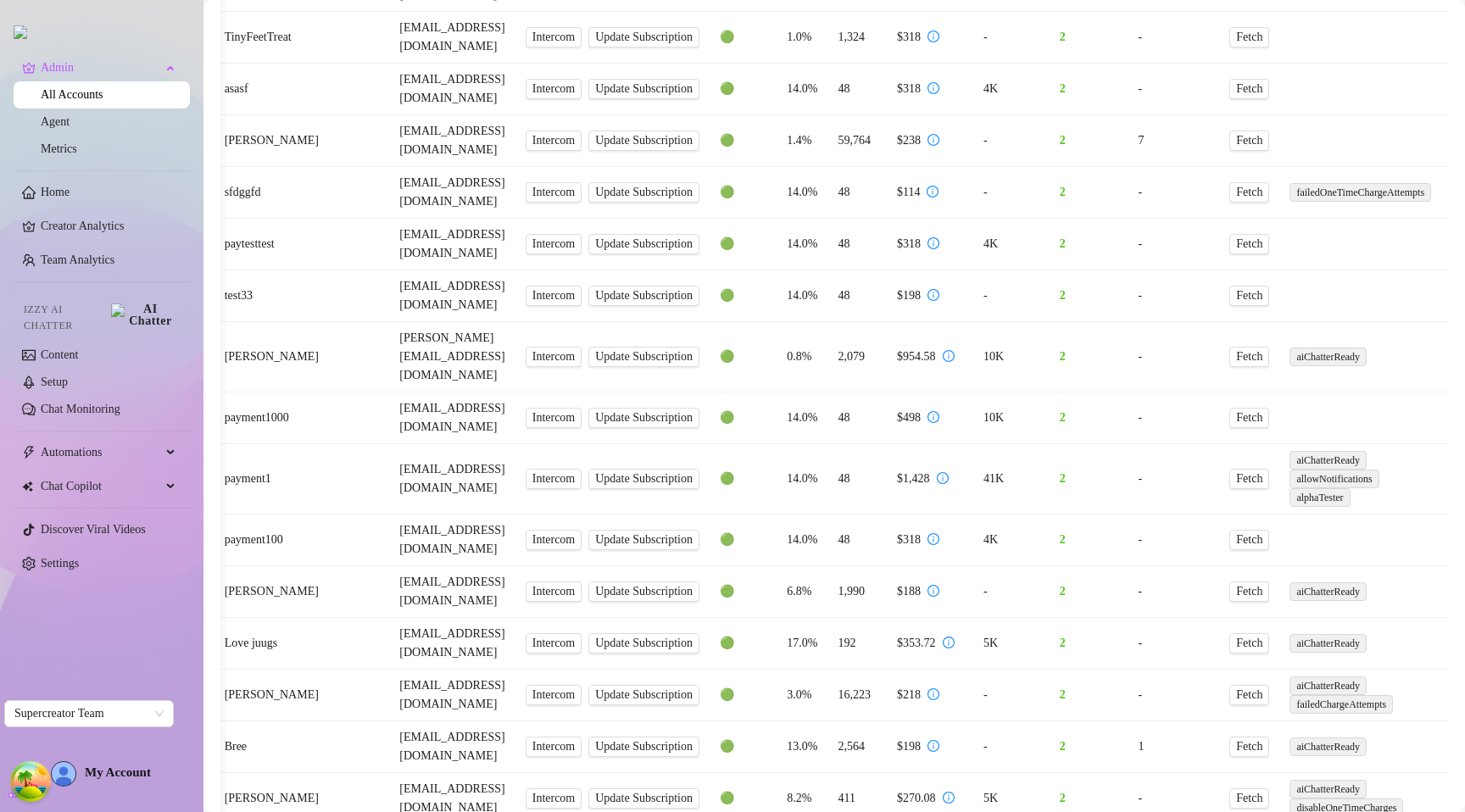
scroll to position [1748, 0]
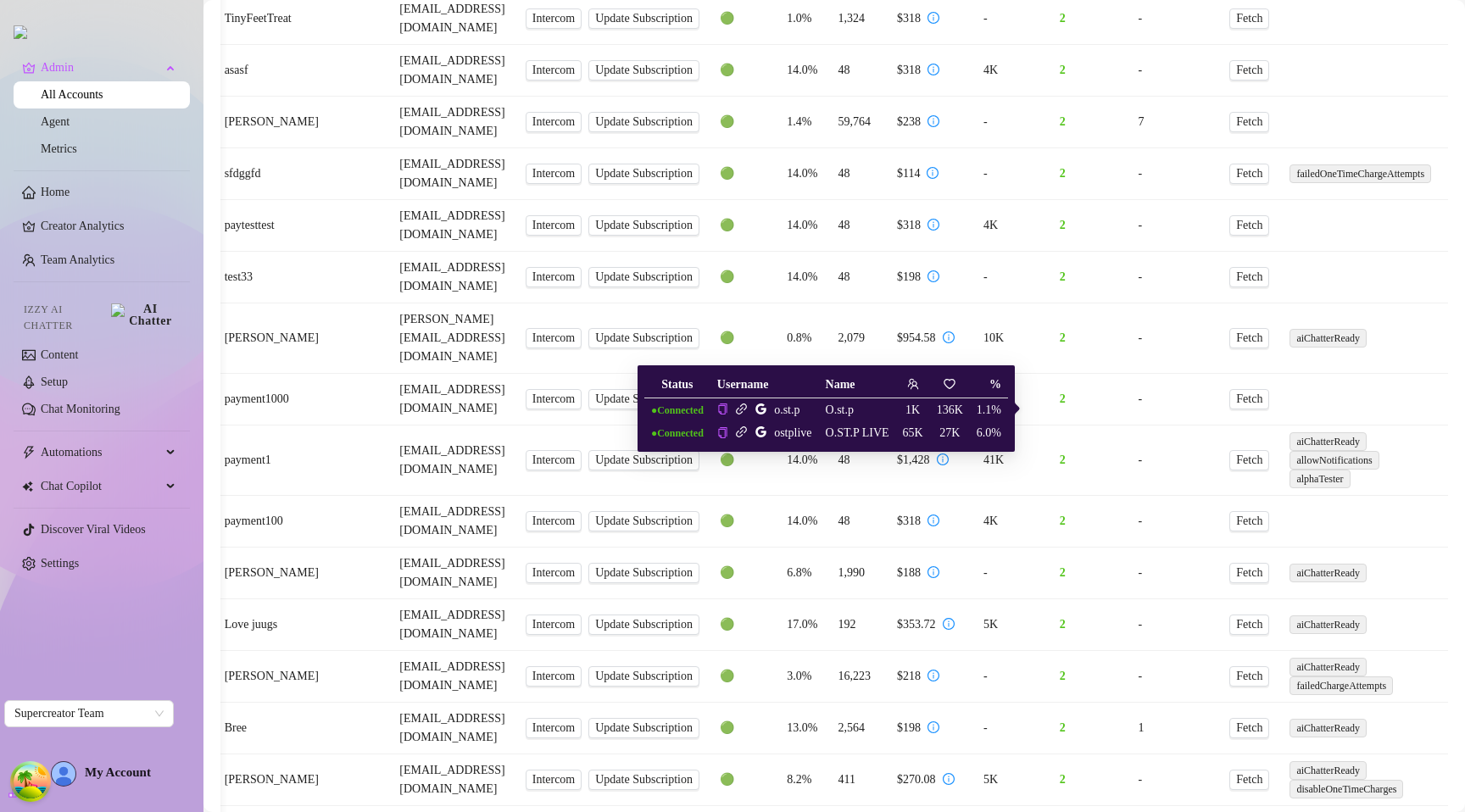
click at [742, 437] on icon "link" at bounding box center [741, 431] width 13 height 13
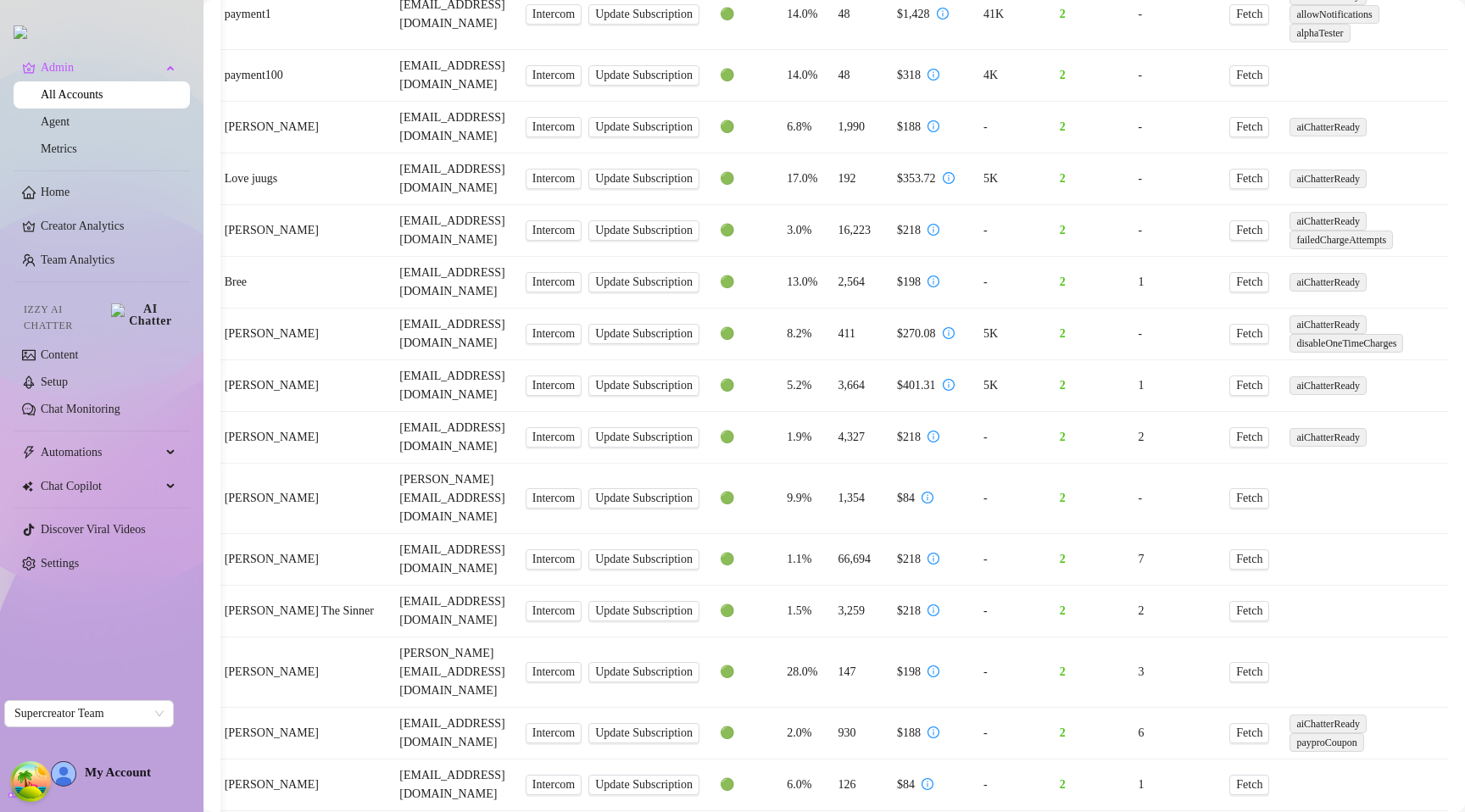
scroll to position [2433, 0]
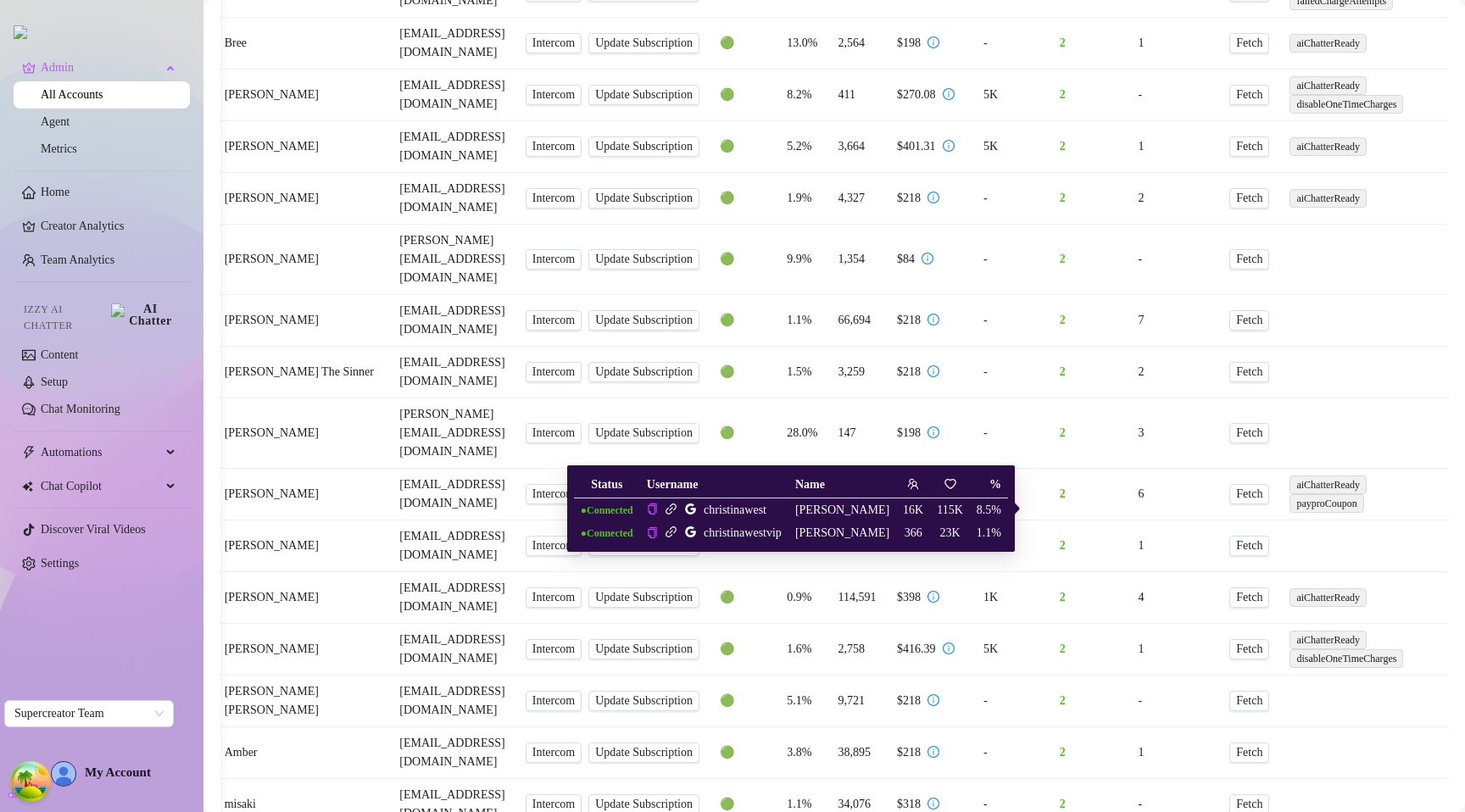
click at [677, 514] on icon "link" at bounding box center [671, 509] width 13 height 13
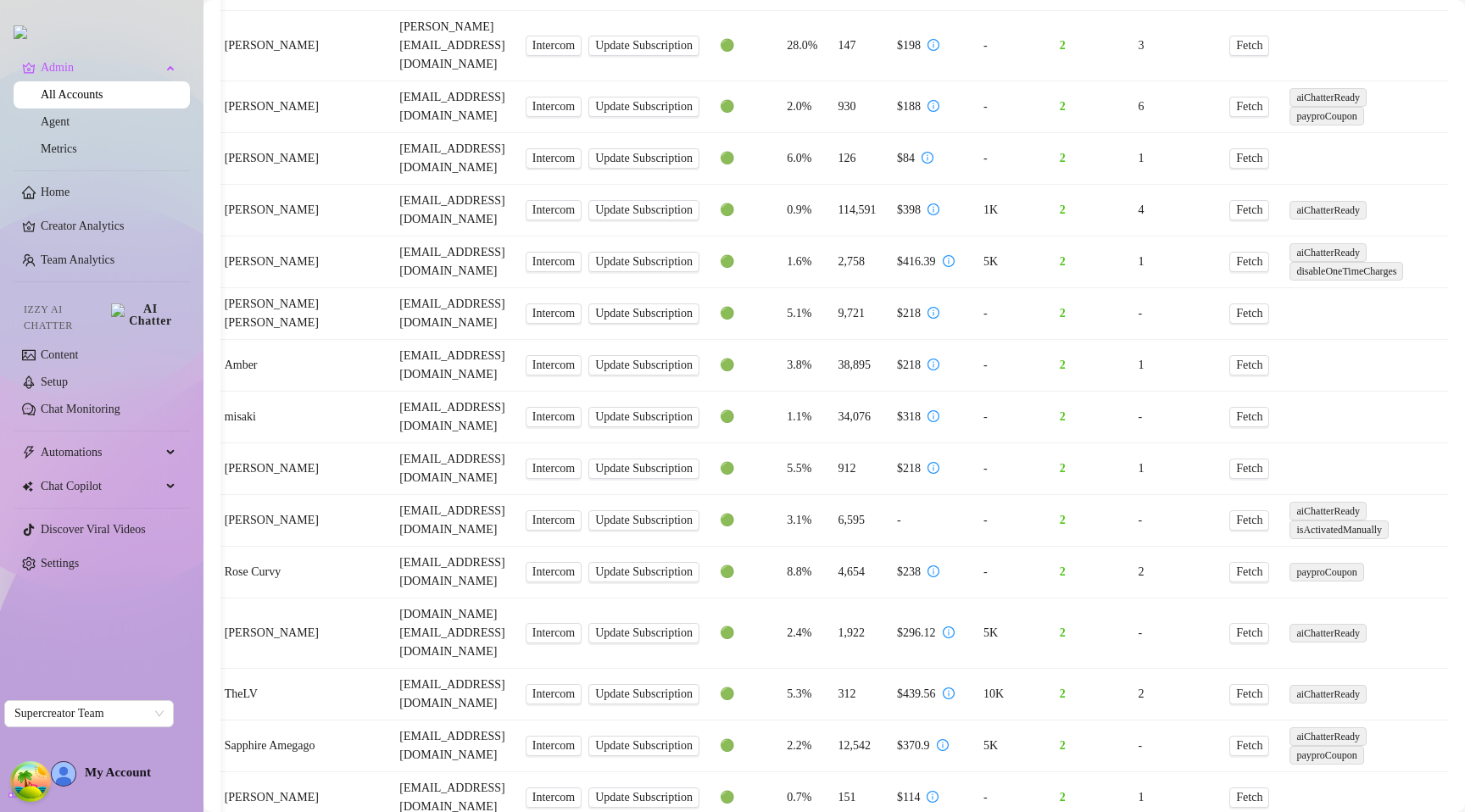
scroll to position [2837, 0]
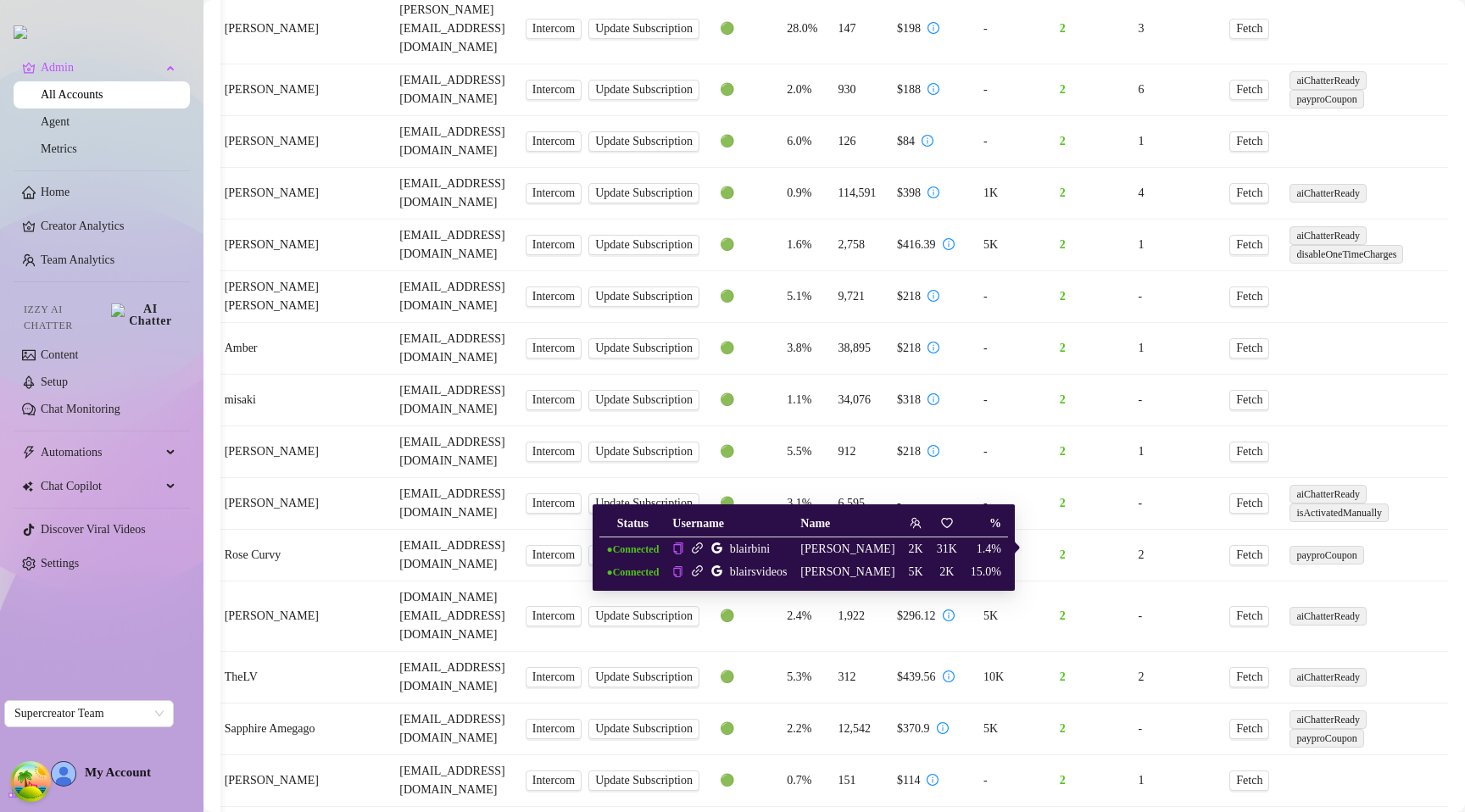
click at [703, 548] on icon "link" at bounding box center [697, 547] width 11 height 11
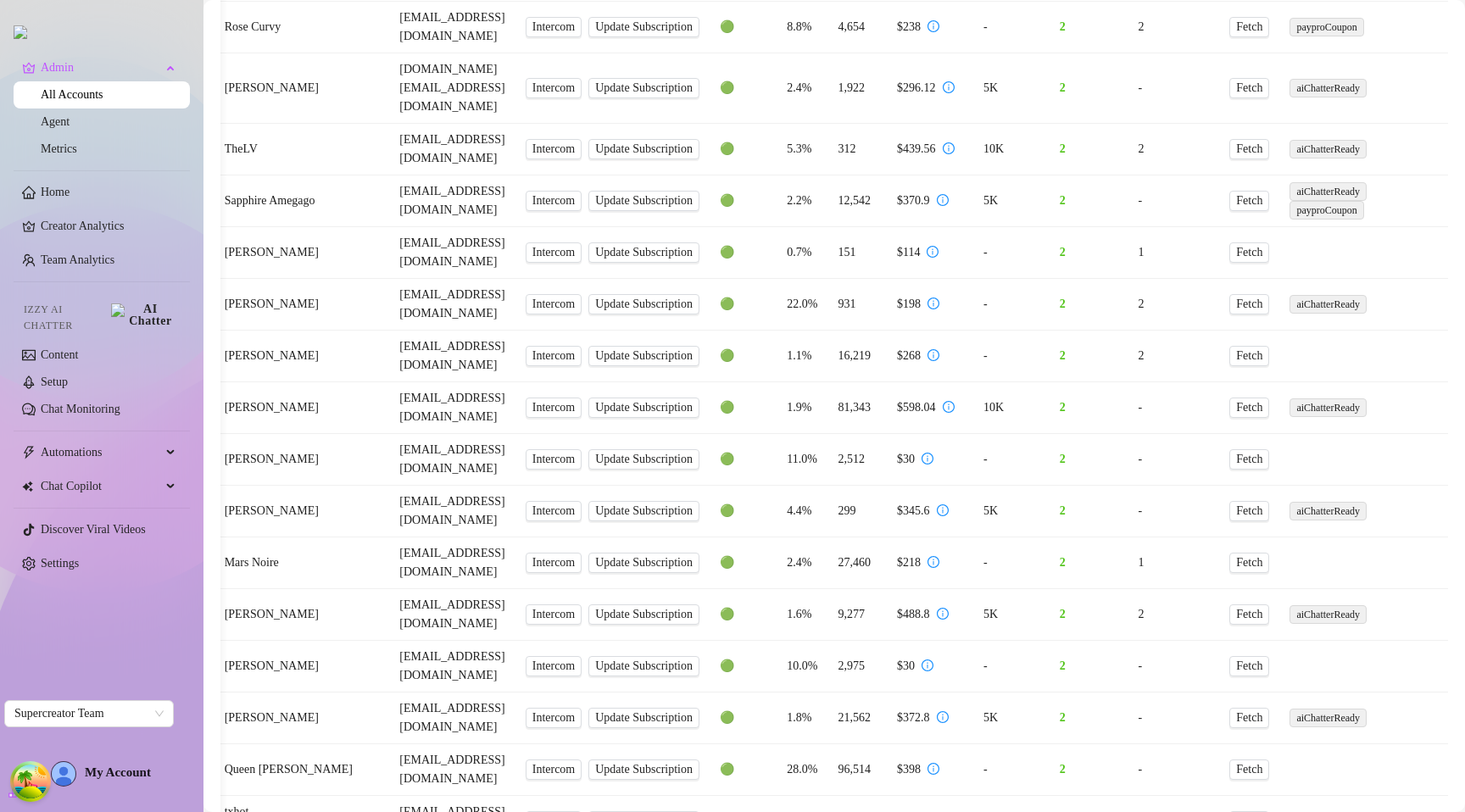
scroll to position [3507, 0]
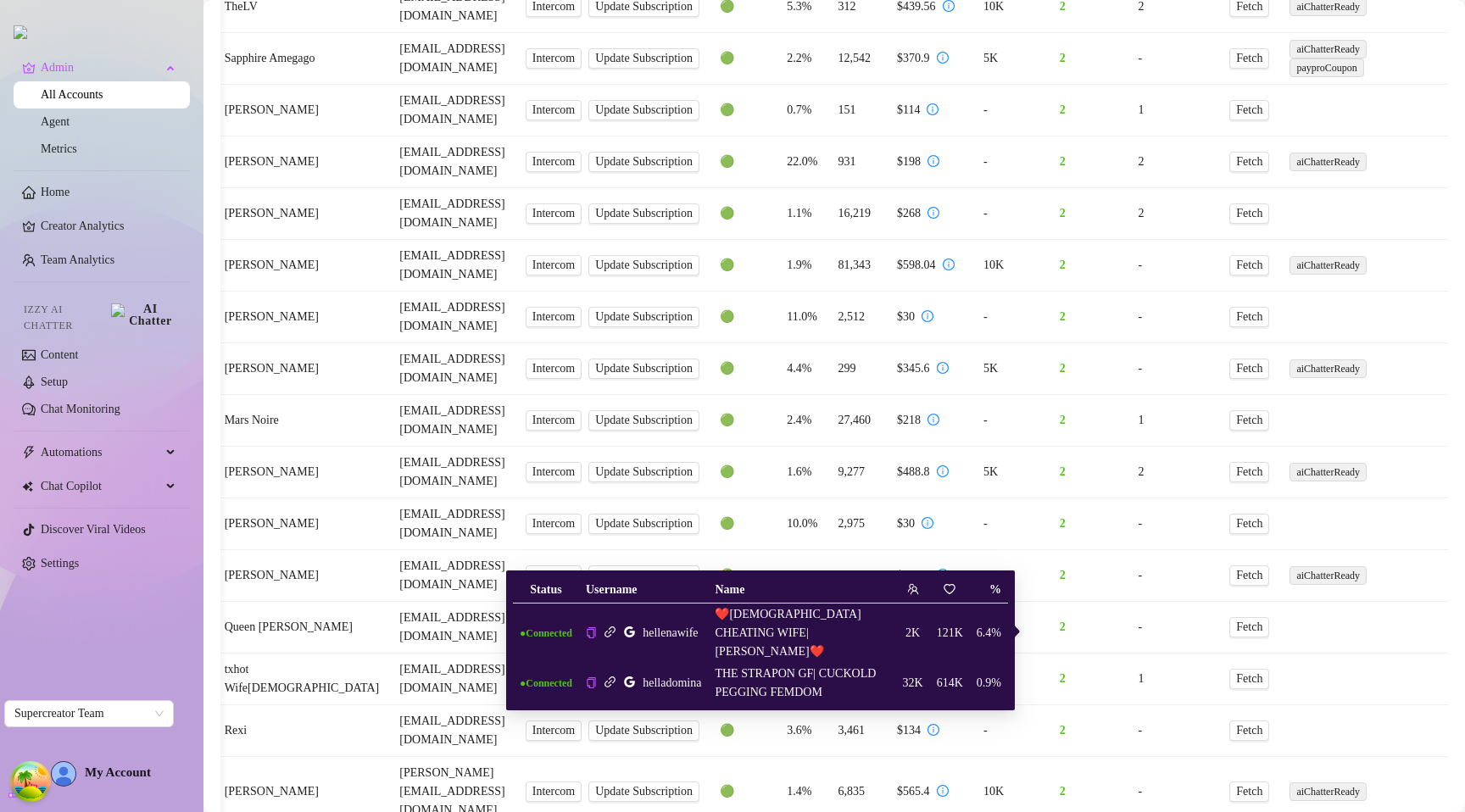
click at [617, 625] on icon "link" at bounding box center [610, 631] width 13 height 13
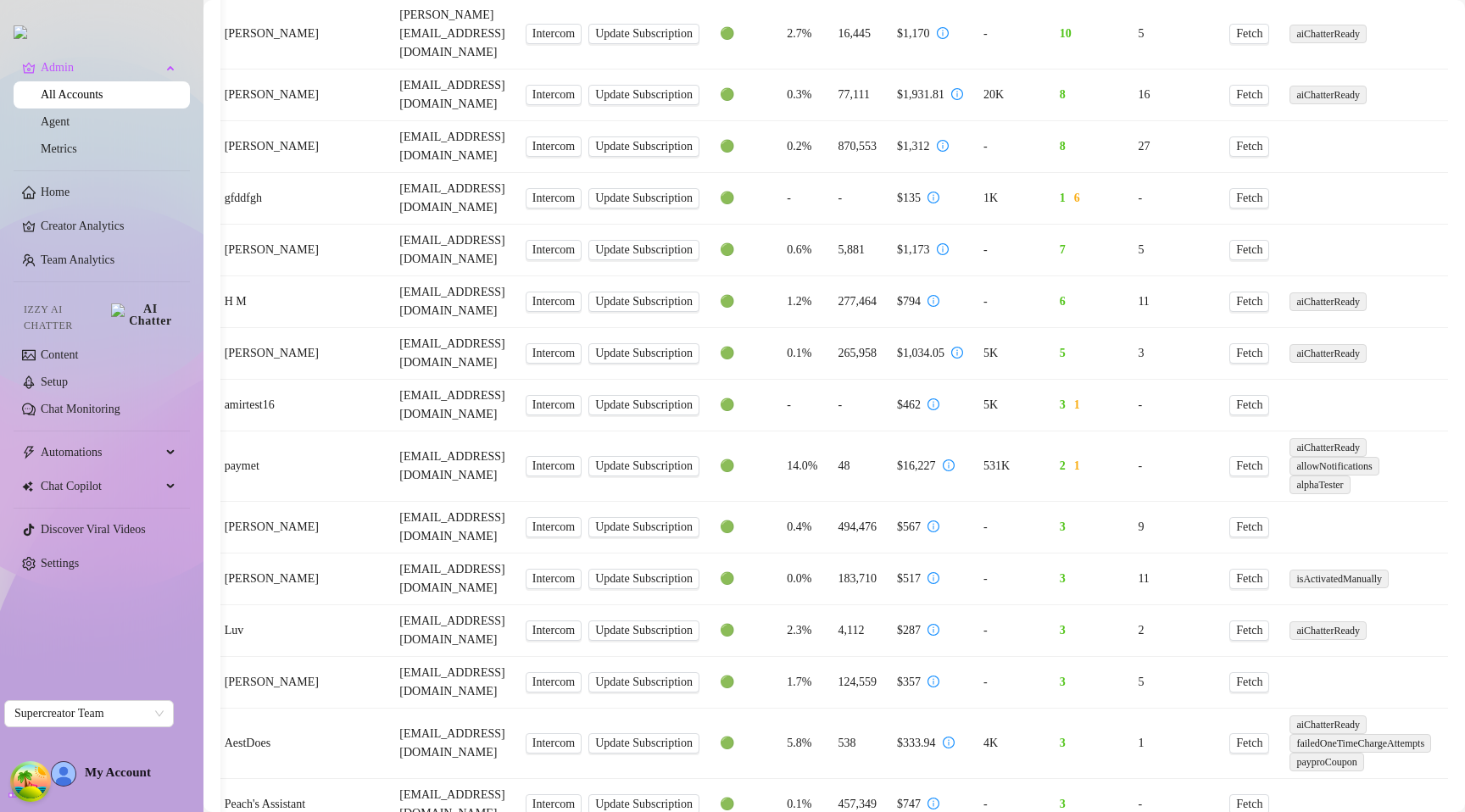
scroll to position [0, 0]
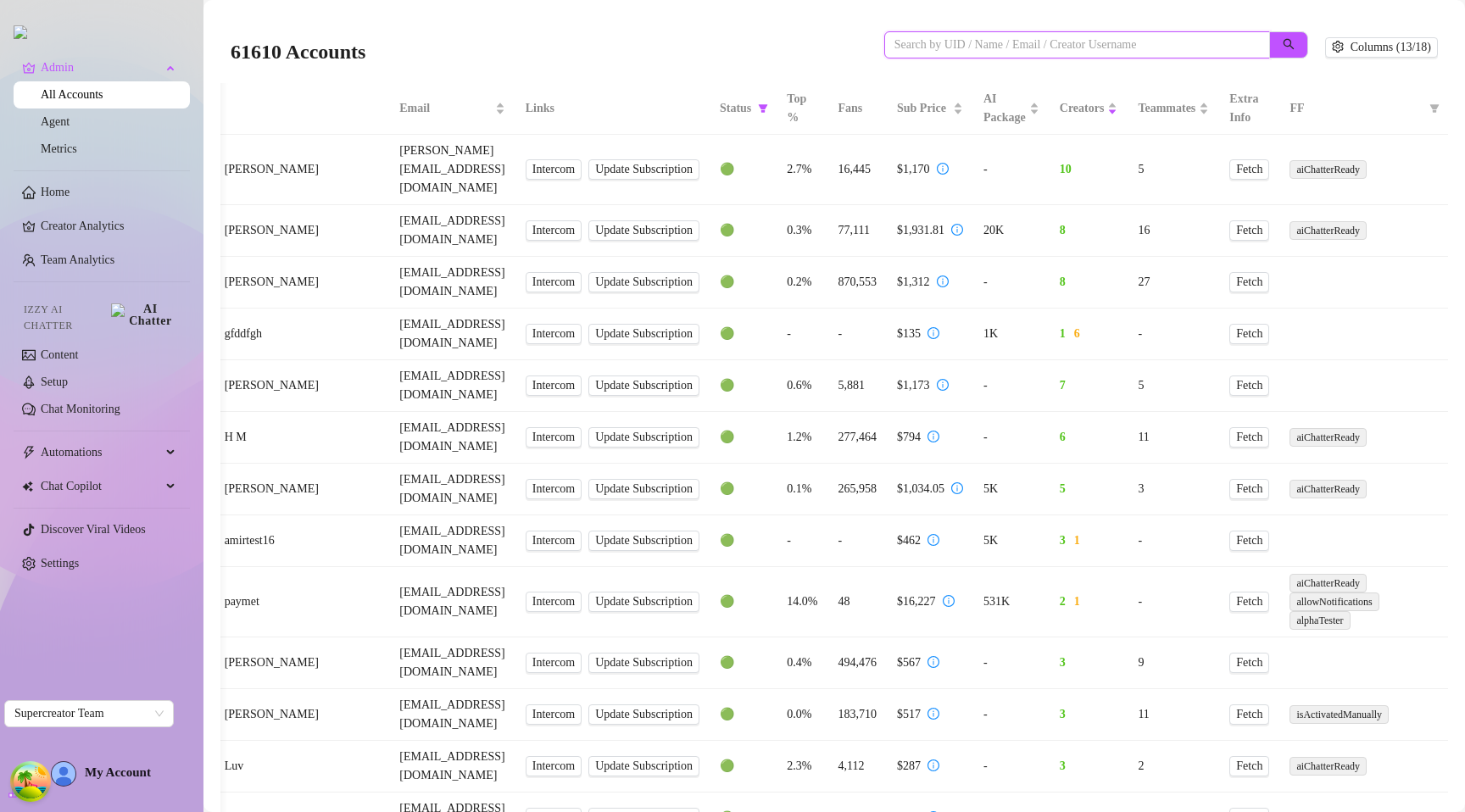
click at [1064, 41] on input "search" at bounding box center [1070, 45] width 352 height 19
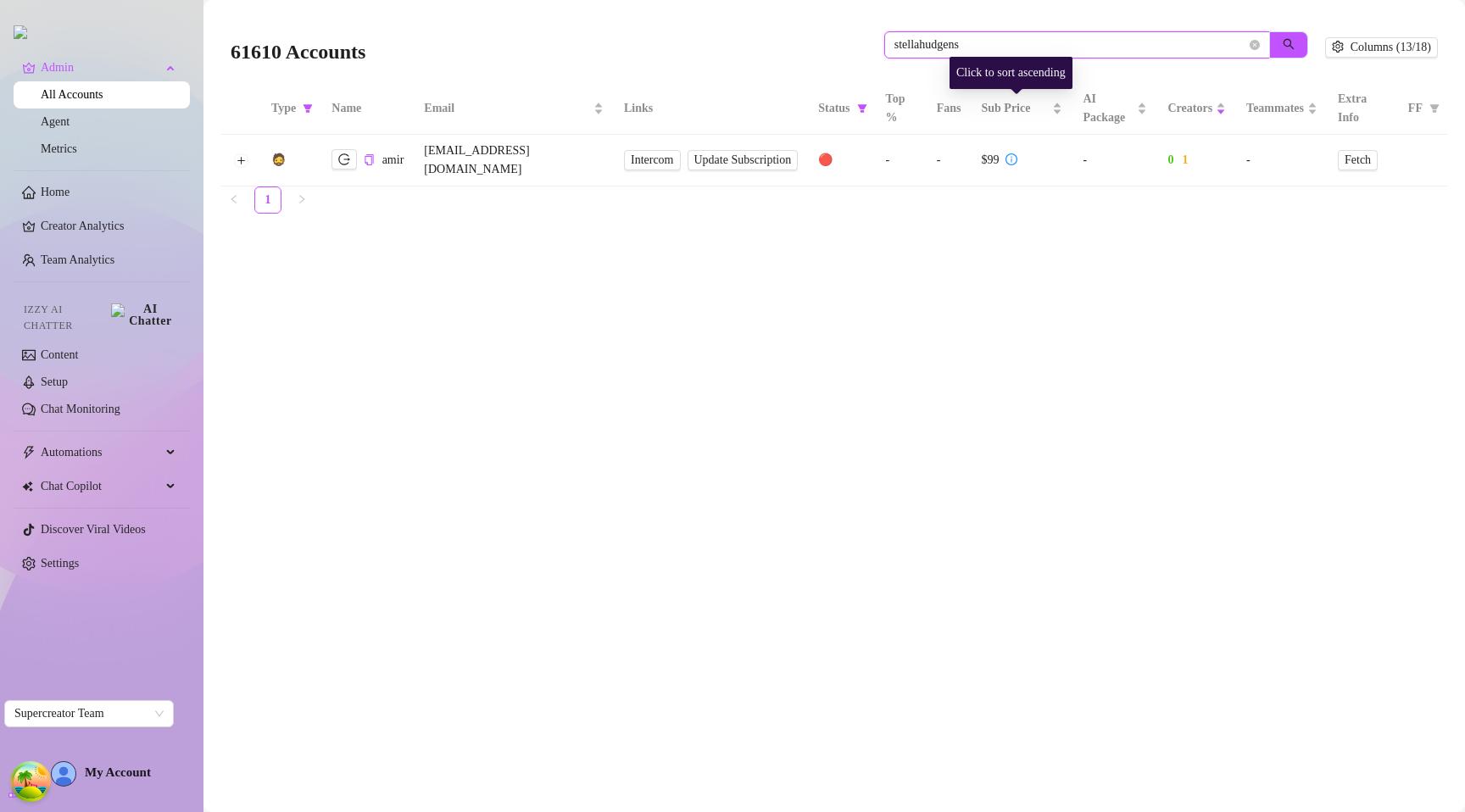
click at [992, 50] on input "stellahudgens" at bounding box center [1070, 45] width 352 height 19
type input "cece27"
click at [990, 49] on input "cece27" at bounding box center [1070, 45] width 352 height 19
